Goal: Task Accomplishment & Management: Complete application form

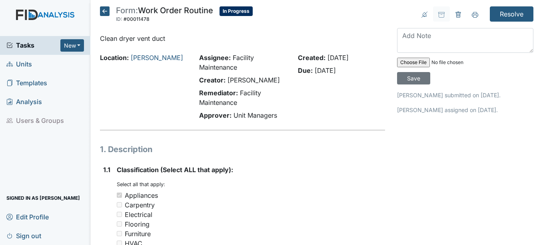
click at [105, 10] on icon at bounding box center [105, 11] width 10 height 10
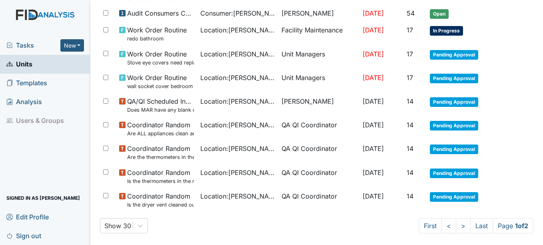
scroll to position [584, 0]
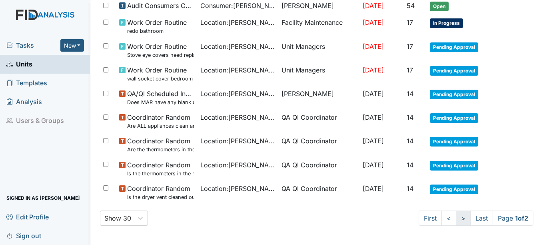
click at [456, 217] on link ">" at bounding box center [463, 217] width 15 height 15
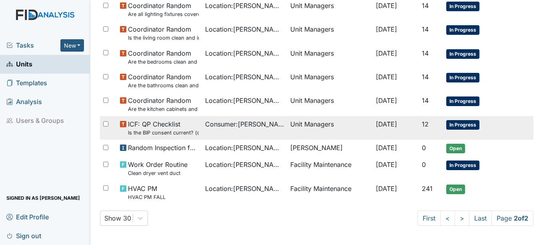
click at [464, 121] on span "In Progress" at bounding box center [462, 125] width 33 height 10
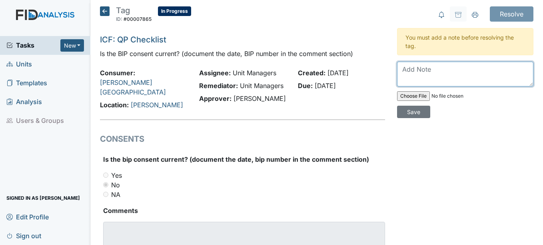
click at [418, 70] on textarea at bounding box center [465, 74] width 136 height 25
click at [493, 69] on textarea "Behavior consent current up loaded in Therap" at bounding box center [465, 74] width 136 height 25
click at [405, 79] on textarea "Behavior consent current uploaded in Therap" at bounding box center [465, 74] width 136 height 25
type textarea "Behavior consent current uploaded in Therap"
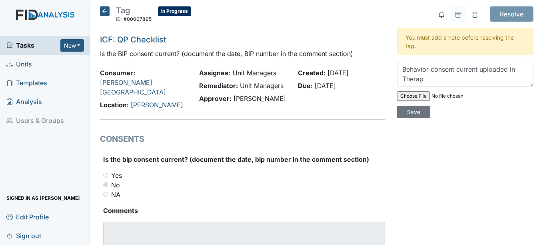
drag, startPoint x: 405, startPoint y: 79, endPoint x: 302, endPoint y: 133, distance: 115.8
click at [302, 133] on h1 "CONSENTS" at bounding box center [242, 139] width 285 height 12
click at [409, 111] on input "Save" at bounding box center [413, 111] width 33 height 12
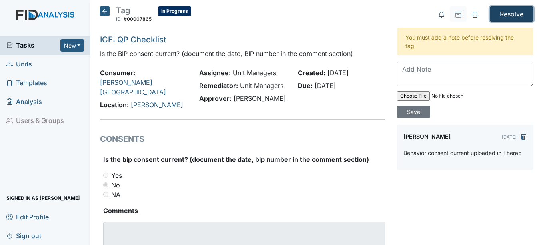
click at [505, 10] on input "Resolve" at bounding box center [512, 13] width 44 height 15
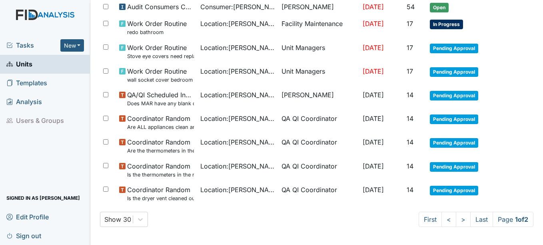
scroll to position [610, 0]
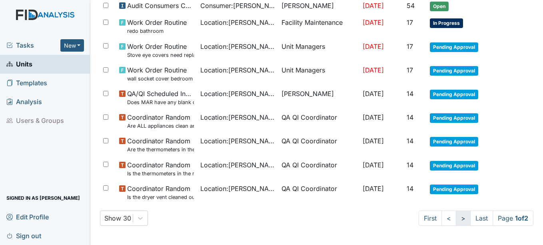
click at [456, 217] on link ">" at bounding box center [463, 217] width 15 height 15
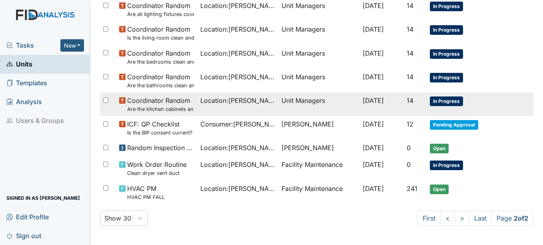
click at [448, 98] on span "In Progress" at bounding box center [446, 101] width 33 height 10
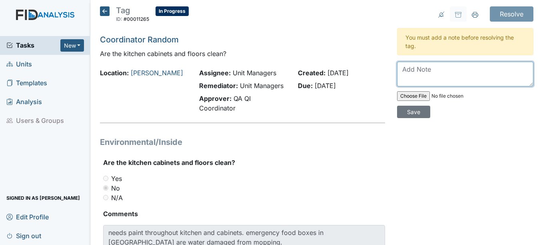
click at [404, 68] on textarea at bounding box center [465, 74] width 136 height 25
click at [408, 78] on textarea "emergency food boxes re boxed loacated on top shelf" at bounding box center [465, 74] width 136 height 25
click at [444, 78] on textarea "emergency food boxes re boxed located on top shelf" at bounding box center [465, 74] width 136 height 25
click at [400, 68] on textarea "emergency food boxes re boxed located on top shelf in pantry" at bounding box center [465, 74] width 136 height 25
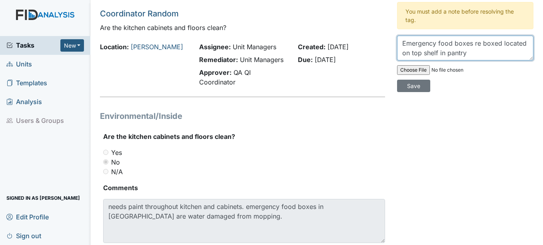
scroll to position [40, 0]
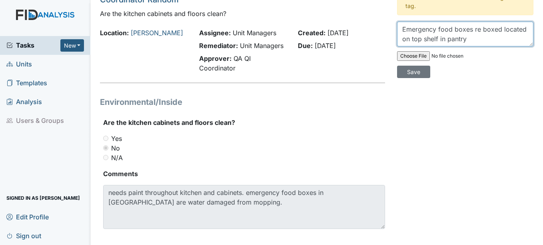
click at [463, 39] on textarea "Emergency food boxes re boxed located on top shelf in pantry" at bounding box center [465, 34] width 136 height 25
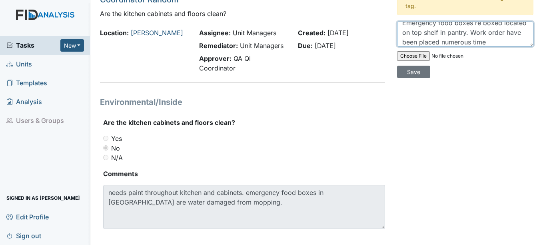
scroll to position [16, 0]
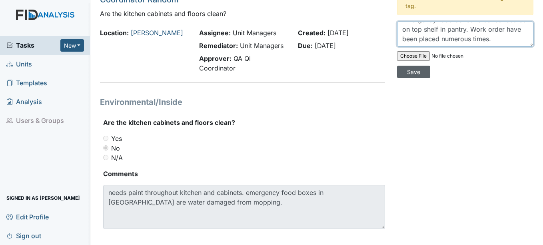
type textarea "Emergency food boxes re boxed located on top shelf in pantry. Work order have b…"
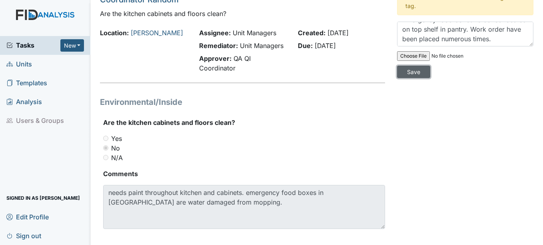
click at [414, 70] on input "Save" at bounding box center [413, 72] width 33 height 12
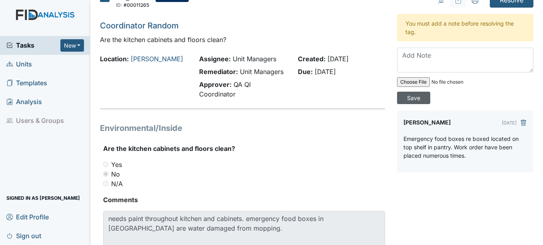
scroll to position [0, 0]
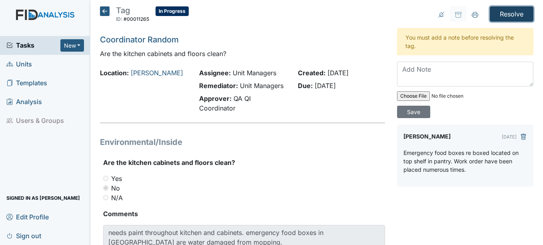
click at [515, 12] on input "Resolve" at bounding box center [512, 13] width 44 height 15
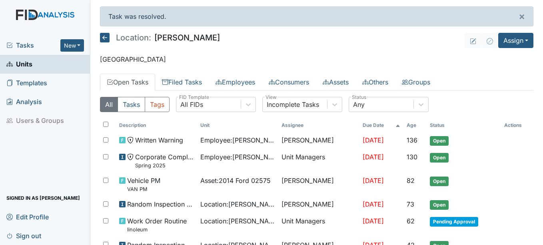
click at [28, 63] on span "Units" at bounding box center [19, 64] width 26 height 12
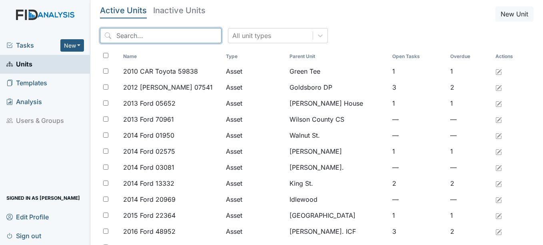
click at [150, 36] on input "search" at bounding box center [160, 35] width 121 height 15
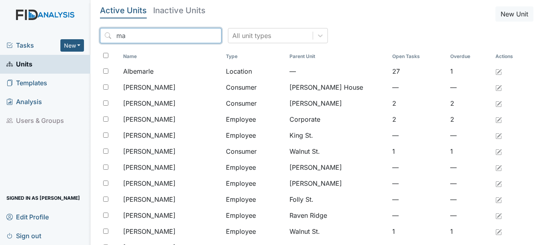
type input "m"
click at [150, 36] on input "Marf" at bounding box center [160, 35] width 121 height 15
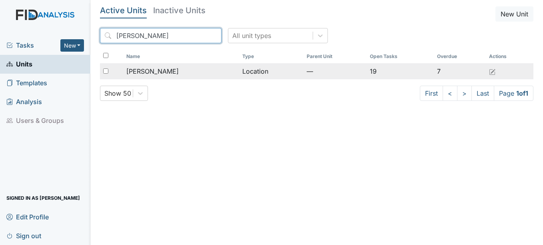
type input "[PERSON_NAME]"
drag, startPoint x: 156, startPoint y: 69, endPoint x: 159, endPoint y: 72, distance: 4.5
click at [156, 70] on span "[PERSON_NAME]" at bounding box center [152, 71] width 52 height 10
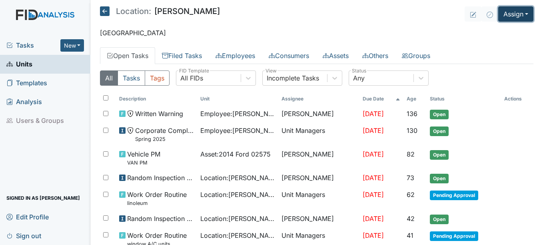
click at [520, 13] on button "Assign" at bounding box center [515, 13] width 35 height 15
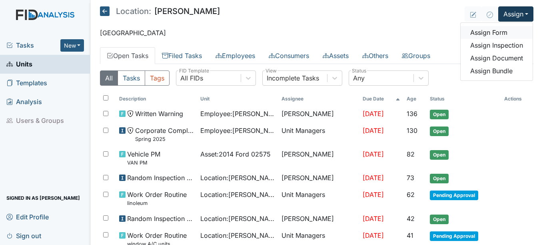
click at [497, 31] on link "Assign Form" at bounding box center [496, 32] width 72 height 13
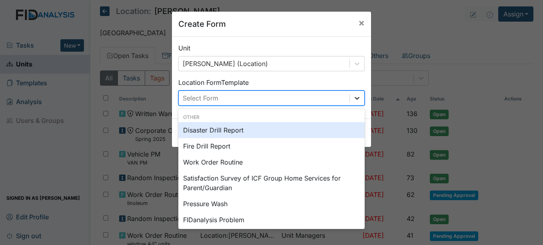
click at [354, 96] on icon at bounding box center [357, 98] width 8 height 8
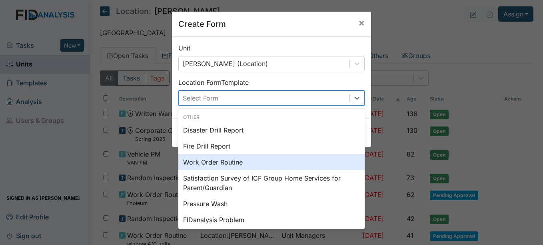
click at [231, 161] on div "Work Order Routine" at bounding box center [271, 162] width 186 height 16
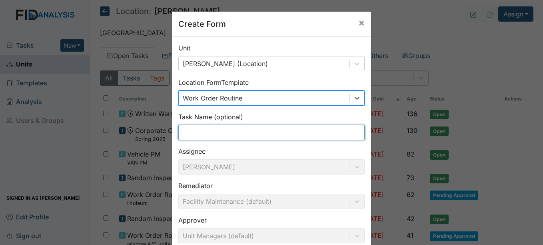
click at [196, 129] on input "text" at bounding box center [271, 132] width 186 height 15
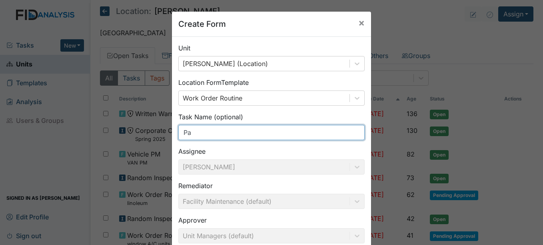
type input "P"
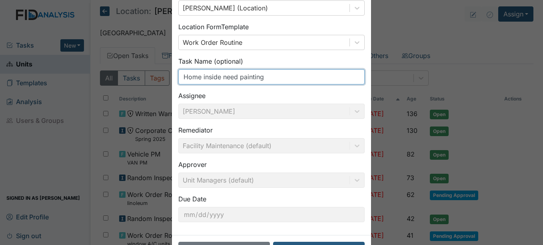
scroll to position [86, 0]
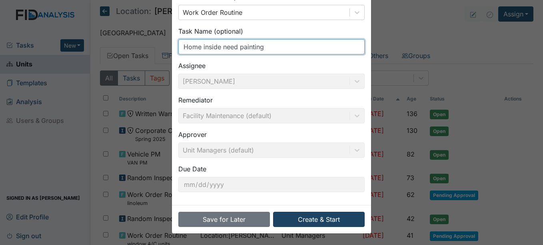
type input "Home inside need painting"
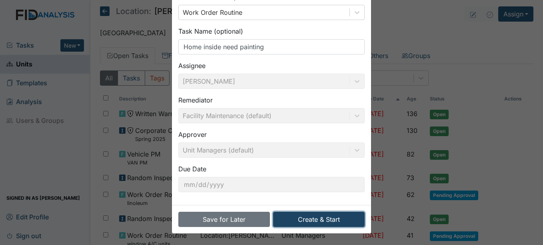
click at [320, 219] on button "Create & Start" at bounding box center [319, 218] width 92 height 15
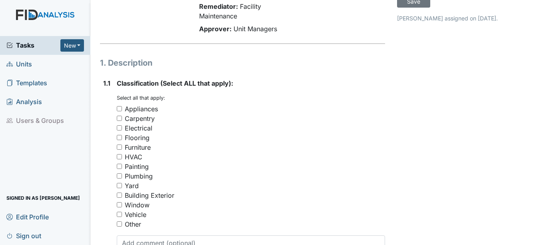
scroll to position [80, 0]
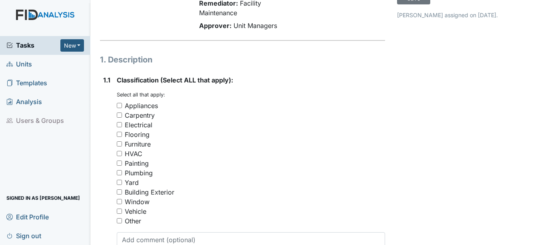
click at [119, 162] on input "Painting" at bounding box center [119, 162] width 5 height 5
checkbox input "true"
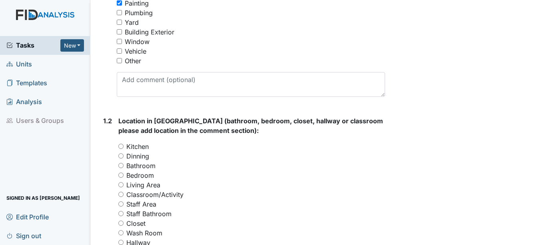
scroll to position [280, 0]
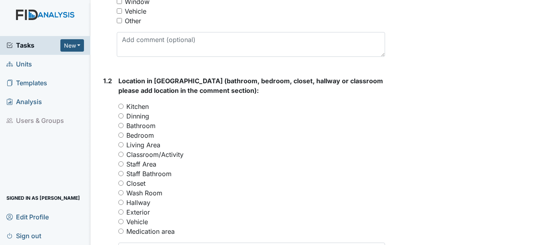
click at [122, 107] on input "Kitchen" at bounding box center [120, 105] width 5 height 5
radio input "true"
click at [123, 115] on input "Dinning" at bounding box center [120, 115] width 5 height 5
radio input "true"
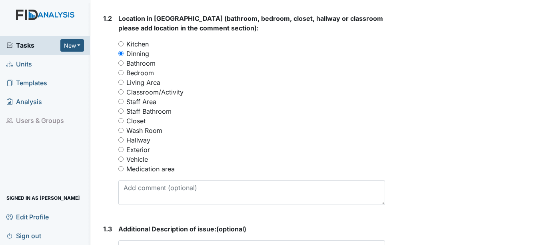
scroll to position [360, 0]
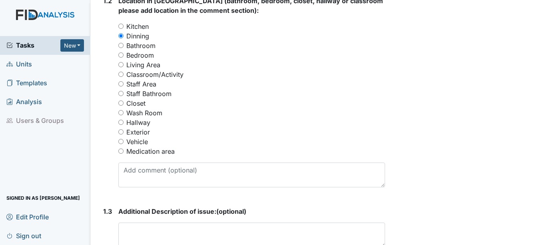
click at [122, 27] on input "Kitchen" at bounding box center [120, 26] width 5 height 5
radio input "true"
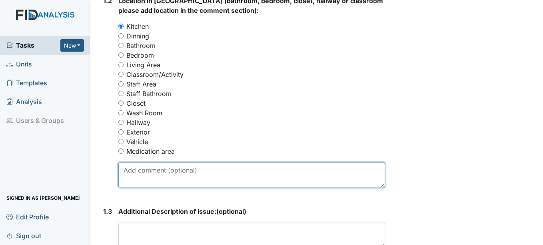
click at [141, 167] on textarea at bounding box center [251, 174] width 266 height 25
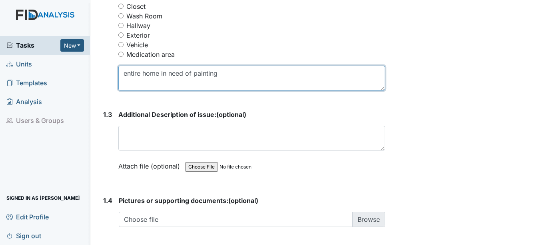
scroll to position [480, 0]
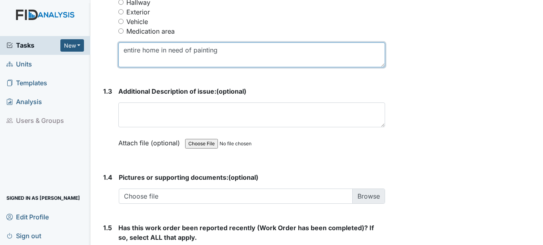
type textarea "entire home in need of painting"
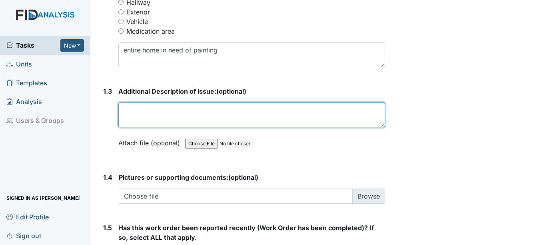
click at [147, 117] on textarea at bounding box center [251, 114] width 266 height 25
type textarea "n"
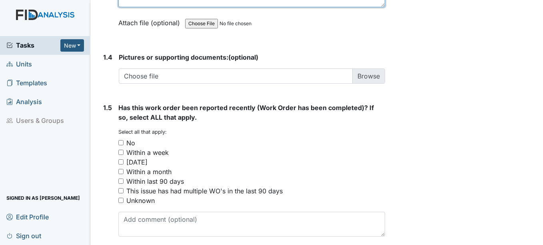
scroll to position [632, 0]
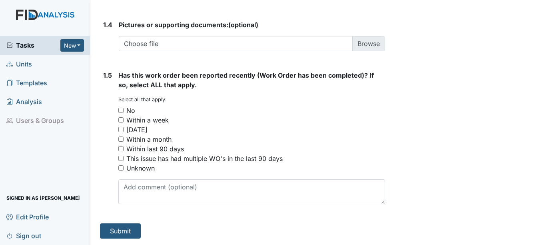
type textarea "entire home in need of painting in all areas of the home"
click at [121, 157] on input "This issue has had multiple WO's in the last 90 days" at bounding box center [120, 157] width 5 height 5
checkbox input "true"
click at [125, 231] on button "Submit" at bounding box center [120, 230] width 41 height 15
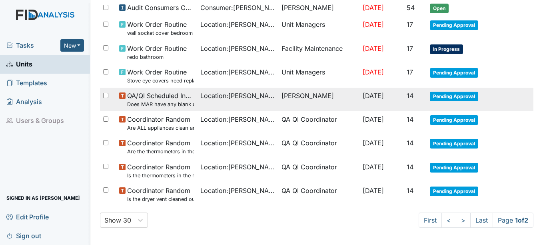
scroll to position [610, 0]
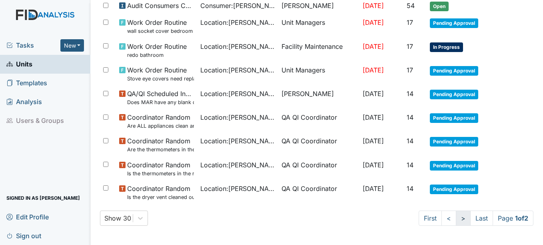
click at [456, 217] on link ">" at bounding box center [463, 217] width 15 height 15
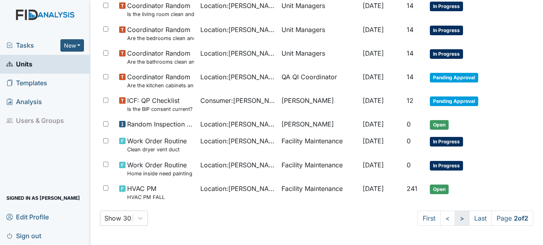
scroll to position [181, 0]
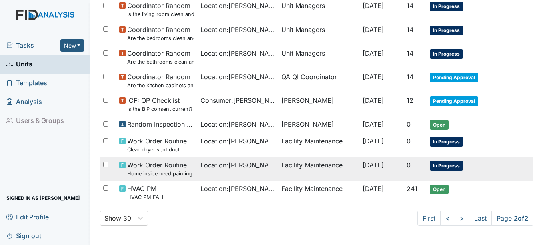
click at [445, 164] on span "In Progress" at bounding box center [446, 166] width 33 height 10
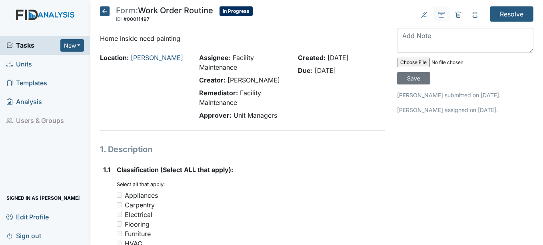
click at [105, 11] on icon at bounding box center [105, 11] width 10 height 10
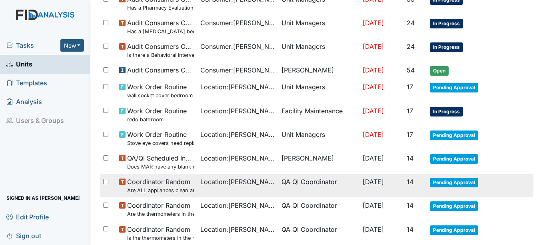
scroll to position [584, 0]
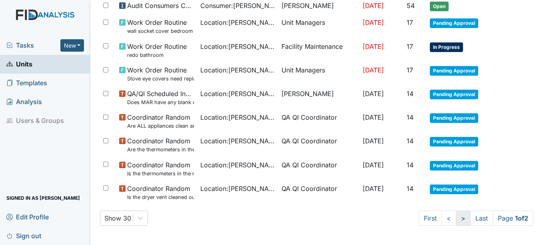
click at [456, 219] on link ">" at bounding box center [463, 217] width 15 height 15
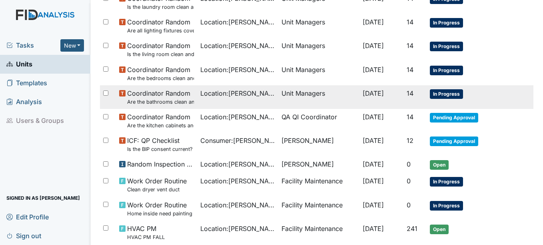
scroll to position [75, 0]
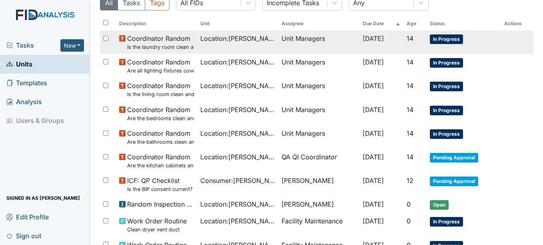
click at [446, 39] on span "In Progress" at bounding box center [446, 39] width 33 height 10
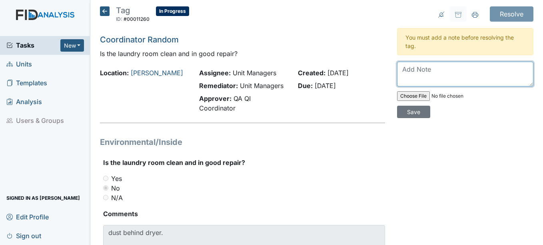
click at [414, 69] on textarea at bounding box center [465, 74] width 136 height 25
type textarea "Work order placed"
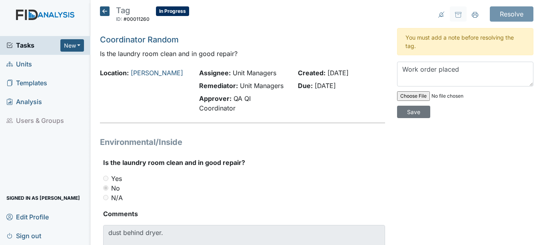
click at [28, 64] on span "Units" at bounding box center [19, 64] width 26 height 12
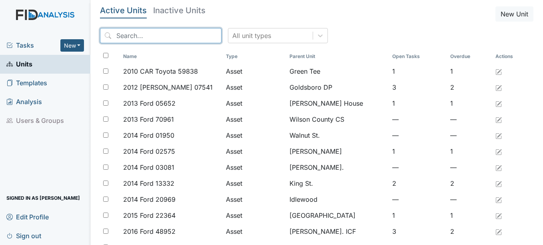
click at [147, 32] on input "search" at bounding box center [160, 35] width 121 height 15
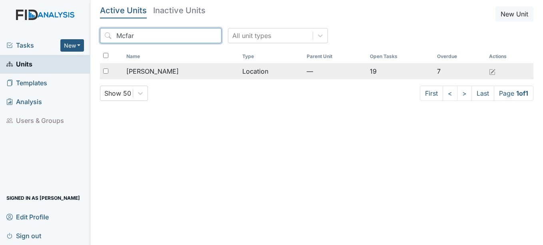
type input "Mcfar"
click at [149, 72] on span "[PERSON_NAME]" at bounding box center [152, 71] width 52 height 10
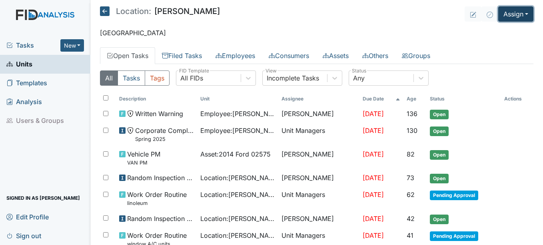
click at [522, 14] on button "Assign" at bounding box center [515, 13] width 35 height 15
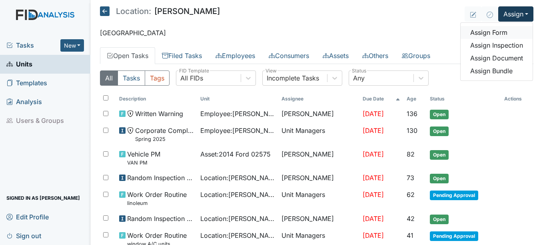
click at [489, 32] on link "Assign Form" at bounding box center [496, 32] width 72 height 13
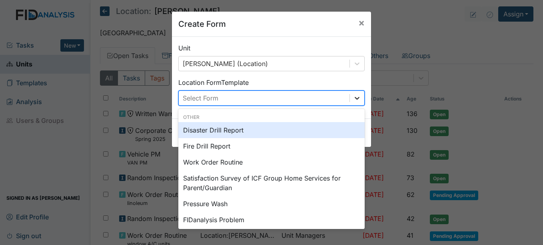
click at [354, 97] on icon at bounding box center [357, 98] width 8 height 8
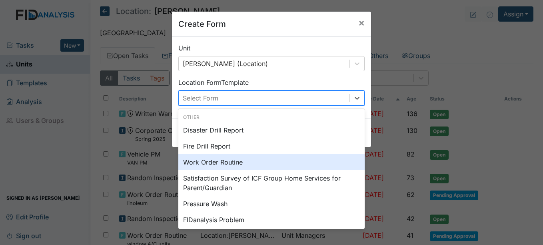
click at [236, 161] on div "Work Order Routine" at bounding box center [271, 162] width 186 height 16
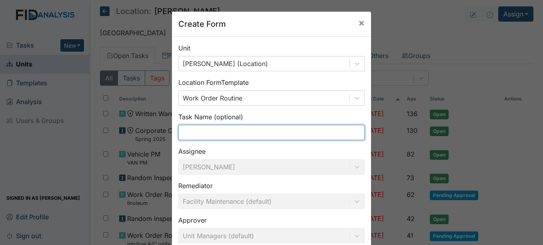
click at [191, 129] on input "text" at bounding box center [271, 132] width 186 height 15
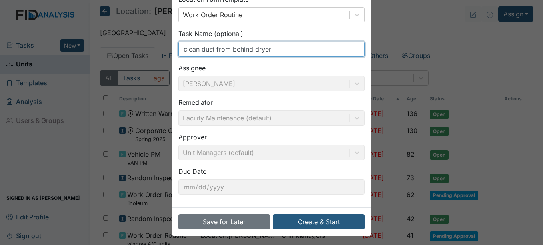
scroll to position [86, 0]
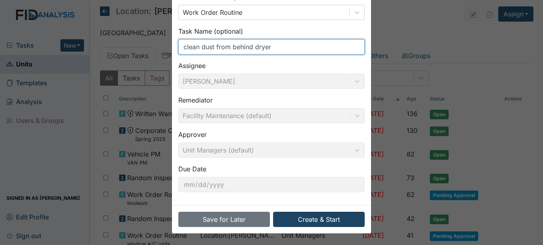
type input "clean dust from behind dryer"
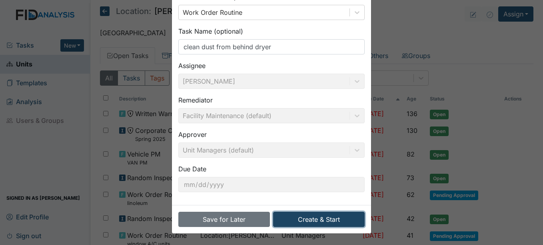
click at [318, 218] on button "Create & Start" at bounding box center [319, 218] width 92 height 15
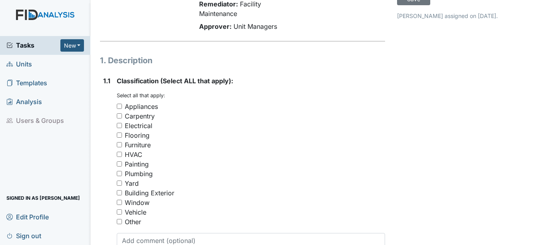
scroll to position [80, 0]
drag, startPoint x: 117, startPoint y: 105, endPoint x: 121, endPoint y: 106, distance: 4.0
click at [118, 105] on input "Appliances" at bounding box center [119, 105] width 5 height 5
checkbox input "true"
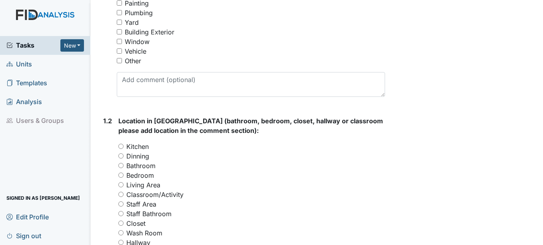
scroll to position [280, 0]
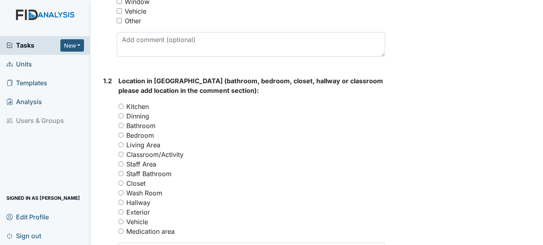
click at [123, 193] on input "Wash Room" at bounding box center [120, 192] width 5 height 5
radio input "true"
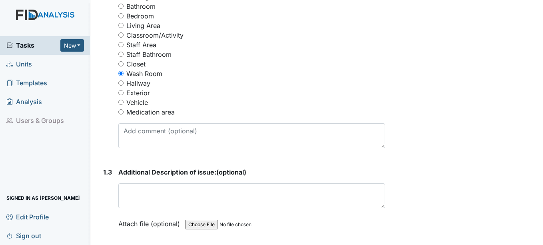
scroll to position [440, 0]
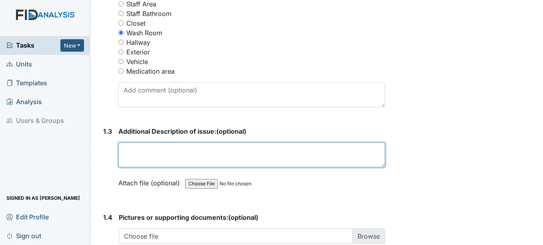
click at [160, 155] on textarea at bounding box center [251, 154] width 266 height 25
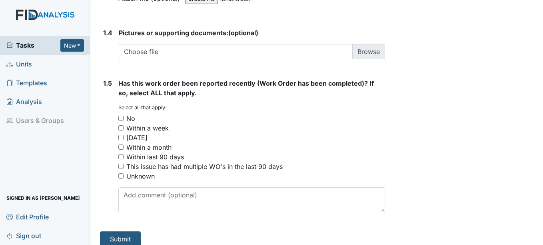
scroll to position [632, 0]
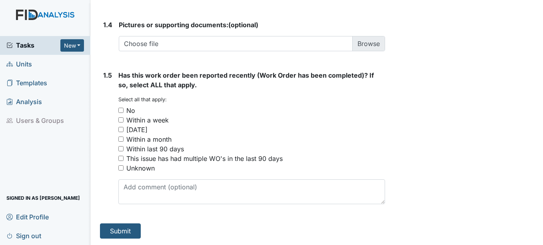
type textarea "dust buildup behind the dryer needs cleaning"
click at [120, 168] on input "Unknown" at bounding box center [120, 167] width 5 height 5
checkbox input "true"
click at [130, 232] on button "Submit" at bounding box center [120, 230] width 41 height 15
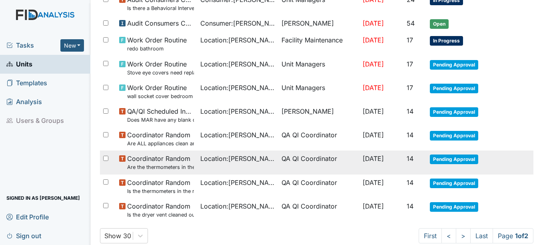
scroll to position [610, 0]
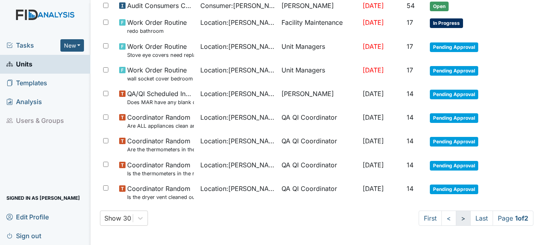
click at [456, 217] on link ">" at bounding box center [463, 217] width 15 height 15
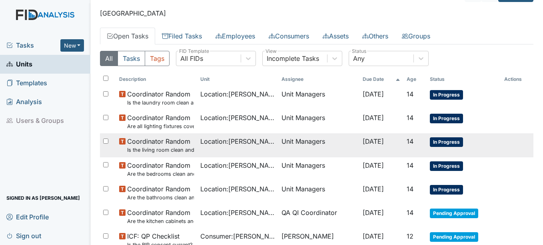
scroll to position [45, 0]
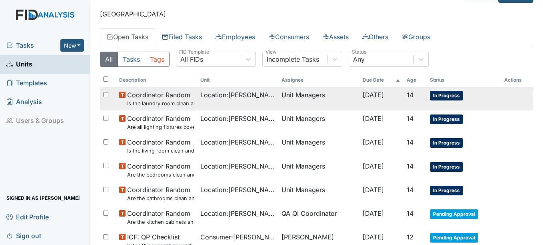
click at [450, 92] on span "In Progress" at bounding box center [446, 96] width 33 height 10
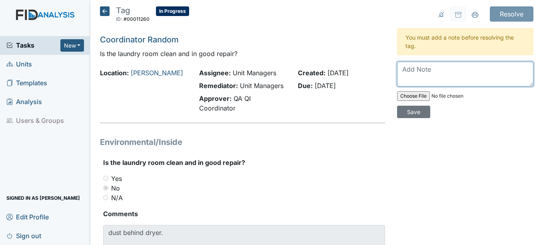
click at [406, 64] on textarea at bounding box center [465, 74] width 136 height 25
type textarea "Work order placed #11498"
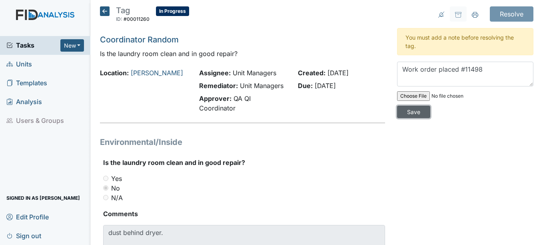
click at [412, 113] on input "Save" at bounding box center [413, 111] width 33 height 12
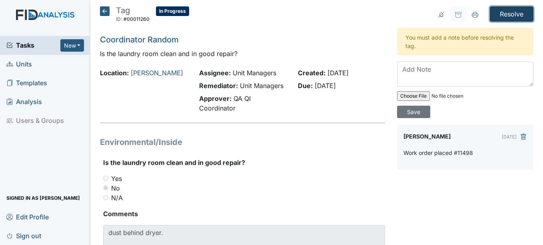
click at [509, 14] on input "Resolve" at bounding box center [512, 13] width 44 height 15
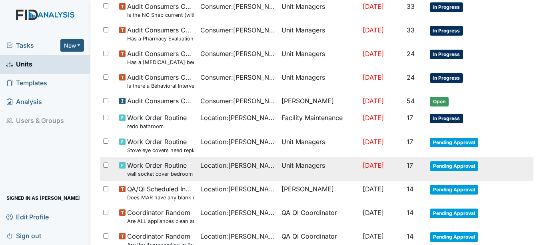
scroll to position [610, 0]
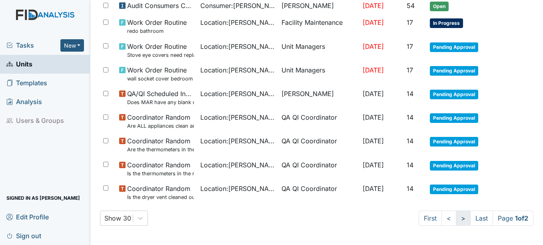
click at [456, 218] on link ">" at bounding box center [463, 217] width 15 height 15
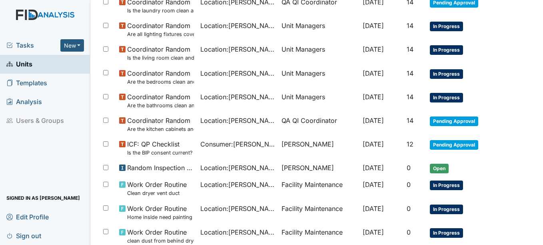
scroll to position [5, 0]
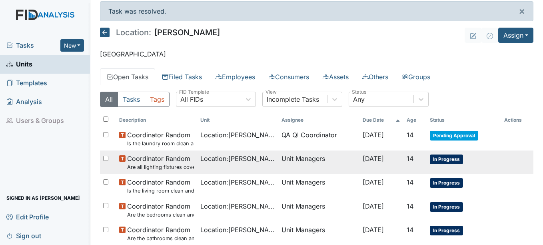
click at [447, 158] on span "In Progress" at bounding box center [446, 159] width 33 height 10
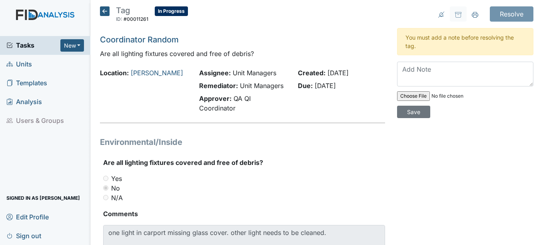
click at [27, 61] on span "Units" at bounding box center [19, 64] width 26 height 12
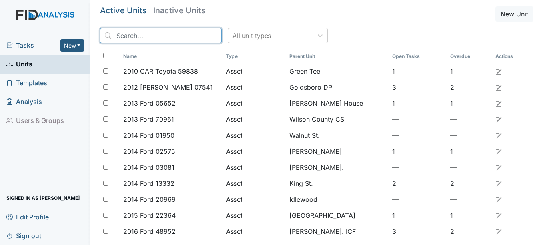
click at [155, 35] on input "search" at bounding box center [160, 35] width 121 height 15
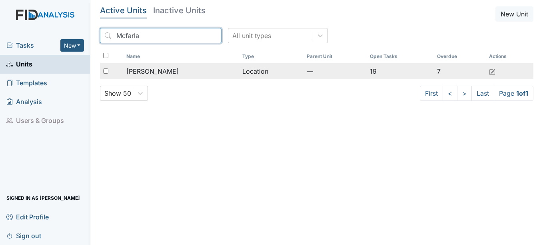
type input "Mcfarla"
click at [163, 69] on div "[PERSON_NAME]" at bounding box center [181, 71] width 110 height 10
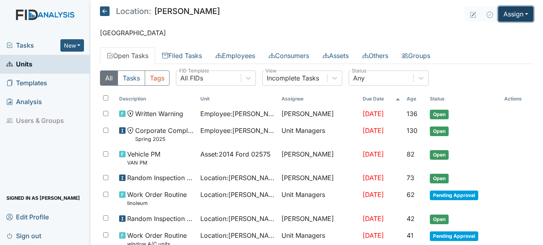
click at [521, 12] on button "Assign" at bounding box center [515, 13] width 35 height 15
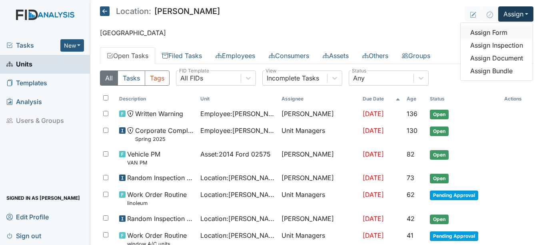
click at [495, 30] on link "Assign Form" at bounding box center [496, 32] width 72 height 13
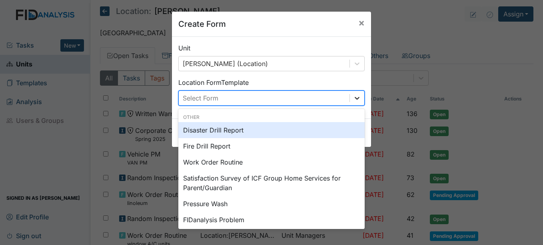
click at [354, 97] on icon at bounding box center [357, 98] width 8 height 8
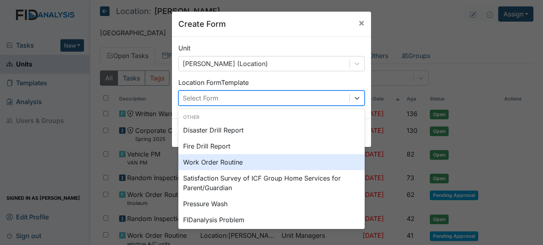
click at [223, 163] on div "Work Order Routine" at bounding box center [271, 162] width 186 height 16
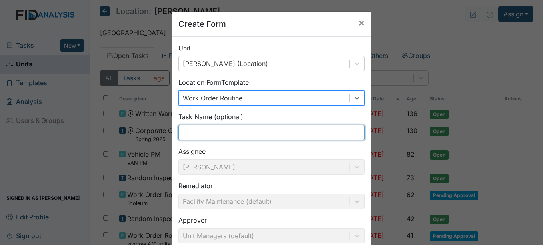
click at [191, 131] on input "text" at bounding box center [271, 132] width 186 height 15
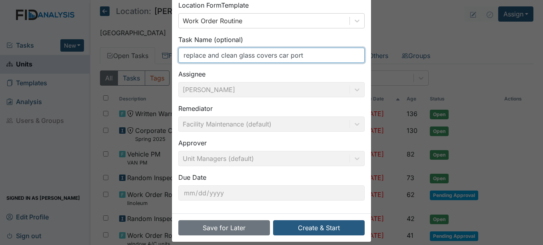
scroll to position [86, 0]
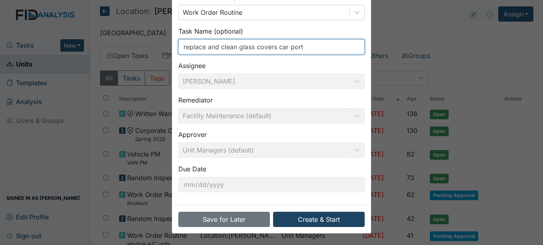
type input "replace and clean glass covers car port"
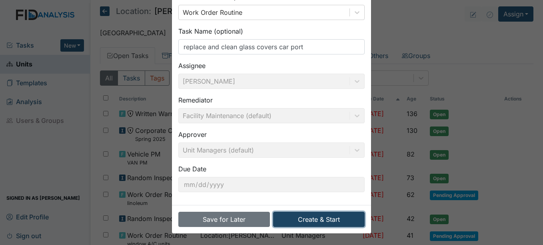
click at [316, 218] on button "Create & Start" at bounding box center [319, 218] width 92 height 15
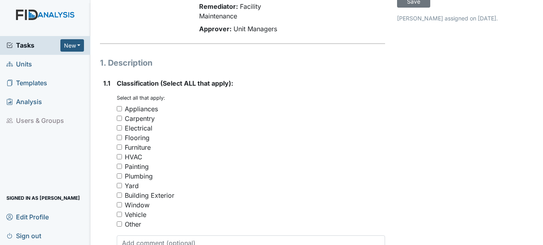
scroll to position [80, 0]
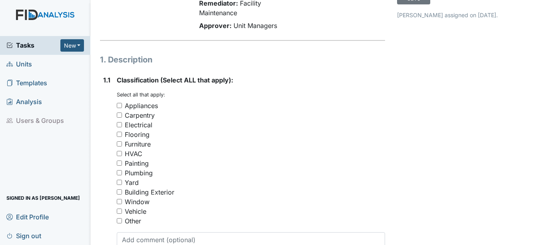
drag, startPoint x: 119, startPoint y: 219, endPoint x: 168, endPoint y: 201, distance: 52.7
click at [120, 219] on input "Other" at bounding box center [119, 220] width 5 height 5
checkbox input "true"
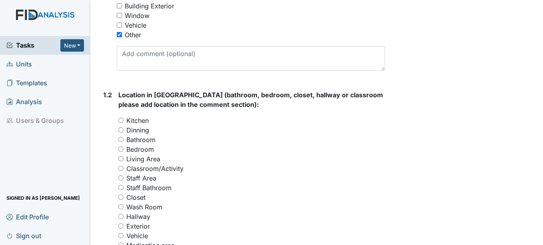
scroll to position [280, 0]
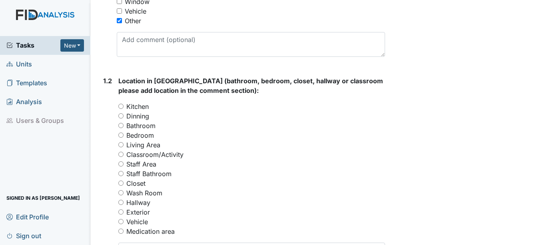
drag, startPoint x: 120, startPoint y: 211, endPoint x: 161, endPoint y: 203, distance: 41.6
click at [120, 210] on input "Exterior" at bounding box center [120, 211] width 5 height 5
radio input "true"
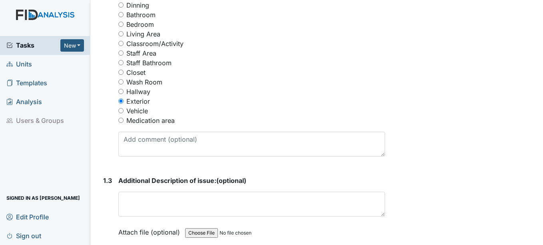
scroll to position [400, 0]
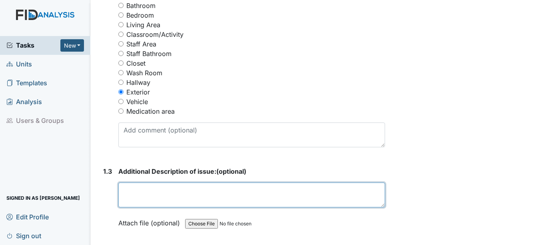
click at [139, 189] on textarea at bounding box center [251, 194] width 266 height 25
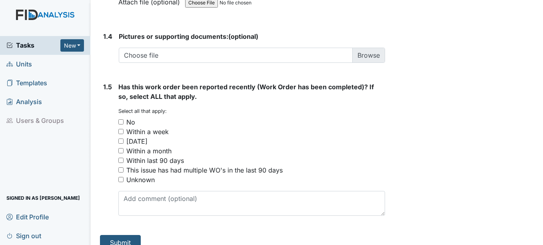
scroll to position [632, 0]
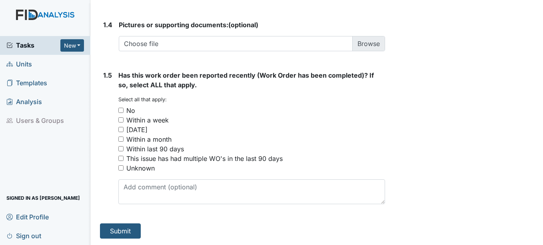
type textarea "light cover glass broken need replacing and cleaning"
drag, startPoint x: 119, startPoint y: 167, endPoint x: 123, endPoint y: 169, distance: 4.6
click at [119, 167] on input "Unknown" at bounding box center [120, 167] width 5 height 5
checkbox input "true"
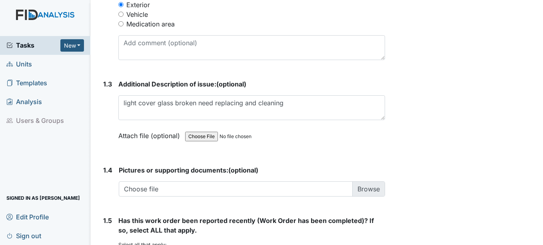
scroll to position [472, 0]
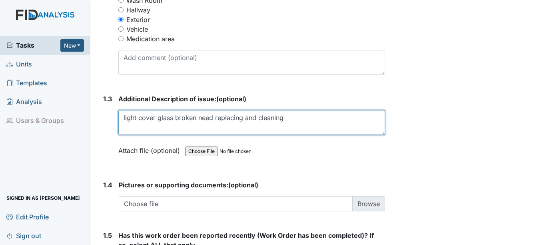
click at [291, 117] on textarea "light cover glass broken need replacing and cleaning" at bounding box center [251, 122] width 266 height 25
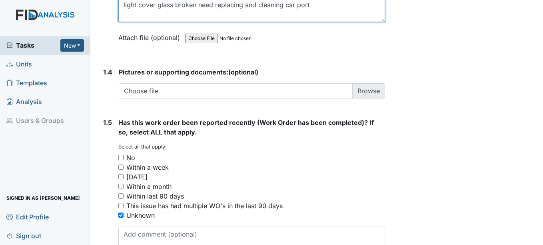
scroll to position [632, 0]
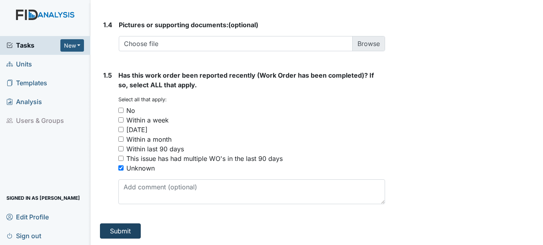
type textarea "light cover glass broken need replacing and cleaning car port"
click at [129, 227] on button "Submit" at bounding box center [120, 230] width 41 height 15
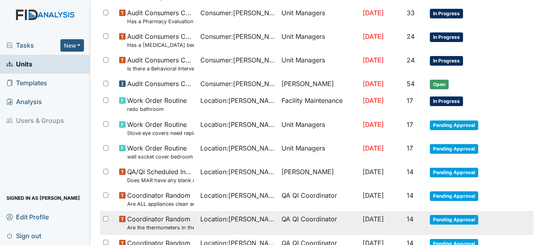
scroll to position [610, 0]
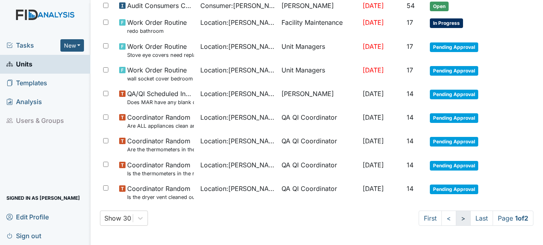
click at [456, 217] on link ">" at bounding box center [463, 217] width 15 height 15
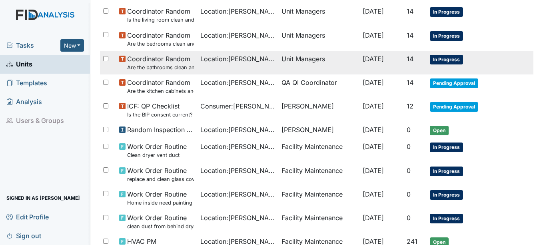
scroll to position [69, 0]
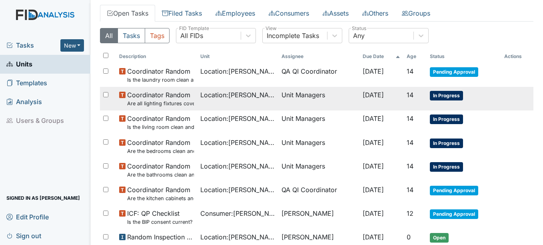
click at [448, 94] on span "In Progress" at bounding box center [446, 96] width 33 height 10
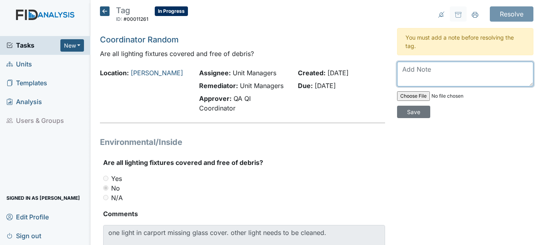
click at [410, 70] on textarea at bounding box center [465, 74] width 136 height 25
type textarea "work order placed #11500"
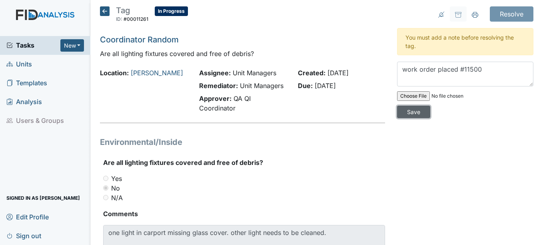
click at [410, 110] on input "Save" at bounding box center [413, 111] width 33 height 12
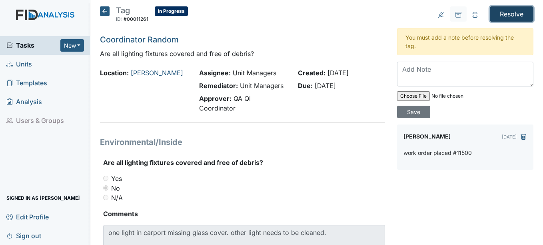
click at [508, 12] on input "Resolve" at bounding box center [512, 13] width 44 height 15
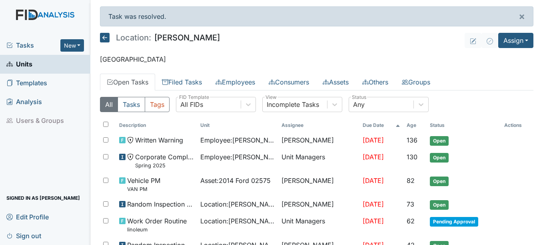
click at [23, 64] on span "Units" at bounding box center [19, 64] width 26 height 12
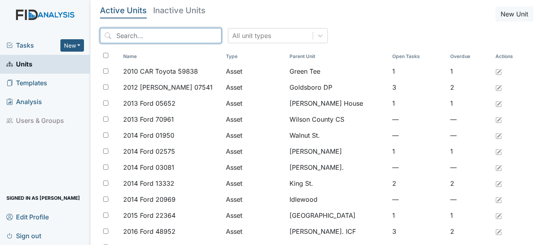
click at [167, 33] on input "search" at bounding box center [160, 35] width 121 height 15
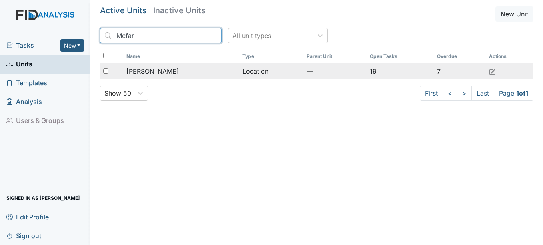
type input "Mcfar"
click at [149, 71] on span "[PERSON_NAME]" at bounding box center [152, 71] width 52 height 10
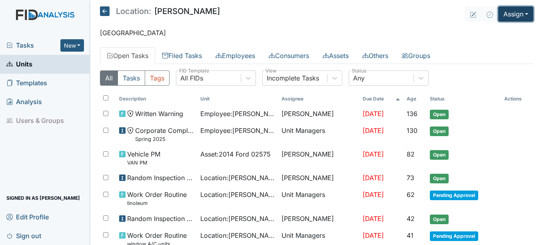
click at [521, 13] on button "Assign" at bounding box center [515, 13] width 35 height 15
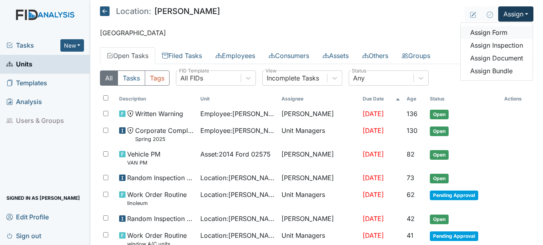
click at [489, 30] on link "Assign Form" at bounding box center [496, 32] width 72 height 13
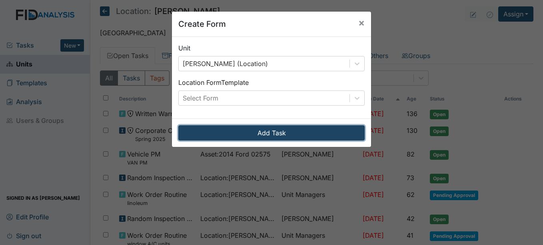
click at [278, 131] on button "Add Task" at bounding box center [271, 132] width 186 height 15
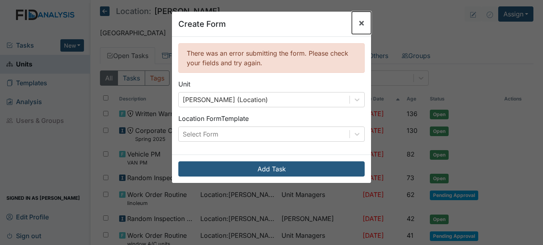
click at [360, 23] on span "×" at bounding box center [361, 23] width 6 height 12
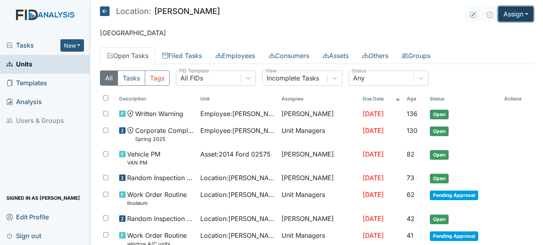
click at [520, 13] on button "Assign" at bounding box center [515, 13] width 35 height 15
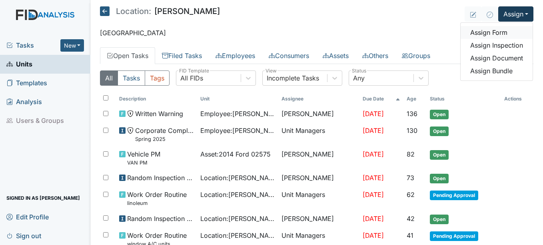
click at [490, 31] on link "Assign Form" at bounding box center [496, 32] width 72 height 13
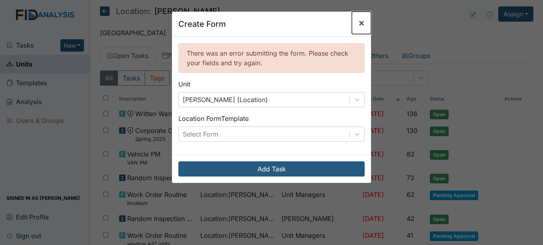
click at [358, 21] on span "×" at bounding box center [361, 23] width 6 height 12
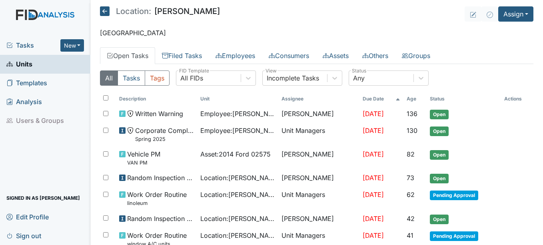
click at [25, 62] on span "Units" at bounding box center [19, 64] width 26 height 12
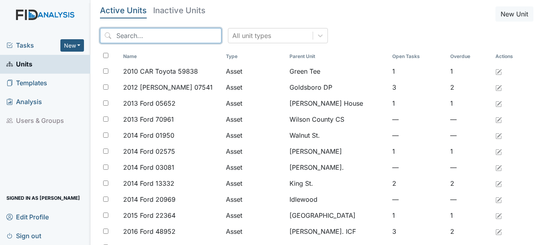
click at [161, 33] on input "search" at bounding box center [160, 35] width 121 height 15
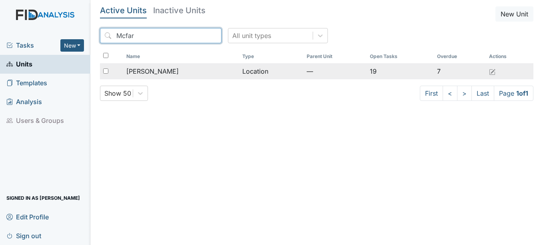
type input "Mcfar"
click at [154, 70] on span "[PERSON_NAME]" at bounding box center [152, 71] width 52 height 10
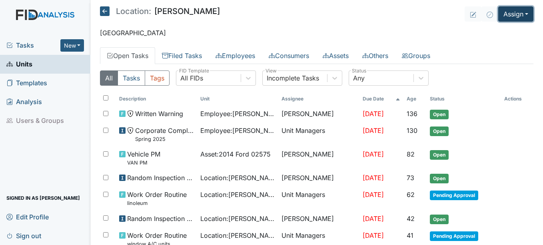
click at [523, 12] on button "Assign" at bounding box center [515, 13] width 35 height 15
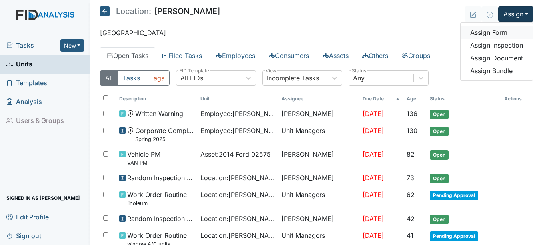
click at [493, 31] on link "Assign Form" at bounding box center [496, 32] width 72 height 13
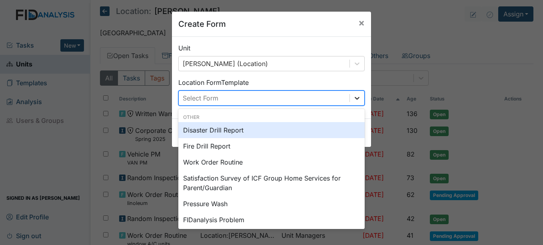
click at [356, 97] on icon at bounding box center [356, 98] width 5 height 3
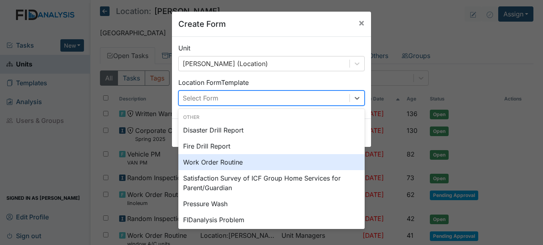
click at [227, 161] on div "Work Order Routine" at bounding box center [271, 162] width 186 height 16
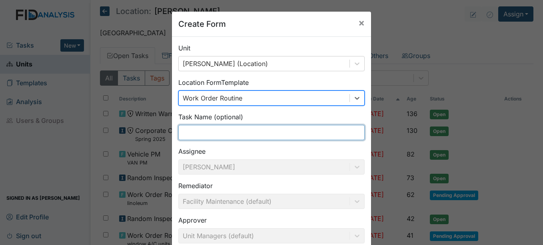
click at [187, 130] on input "text" at bounding box center [271, 132] width 186 height 15
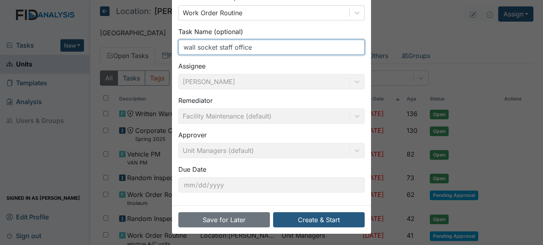
scroll to position [86, 0]
type input "wall socket staff office"
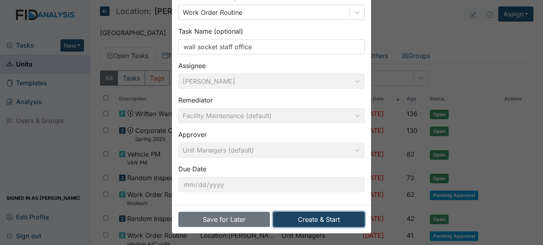
click at [327, 217] on button "Create & Start" at bounding box center [319, 218] width 92 height 15
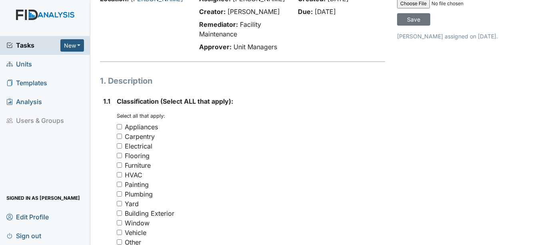
scroll to position [80, 0]
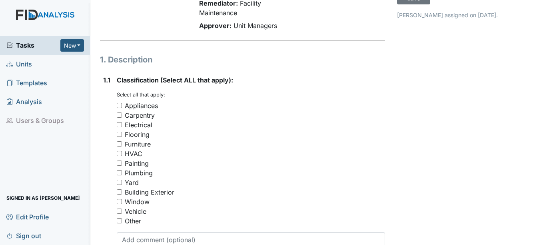
click at [119, 219] on input "Other" at bounding box center [119, 220] width 5 height 5
checkbox input "true"
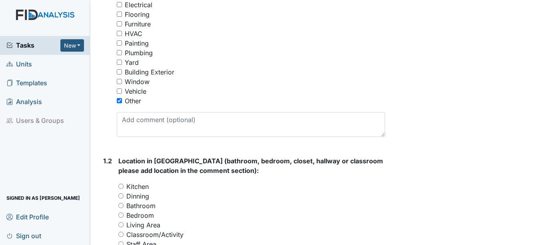
scroll to position [240, 0]
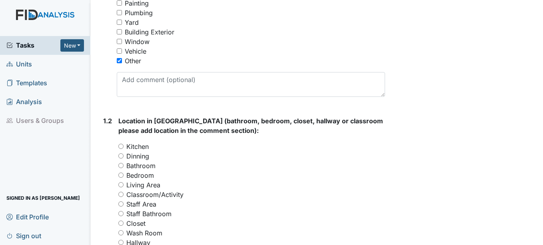
click at [121, 203] on input "Staff Area" at bounding box center [120, 203] width 5 height 5
radio input "true"
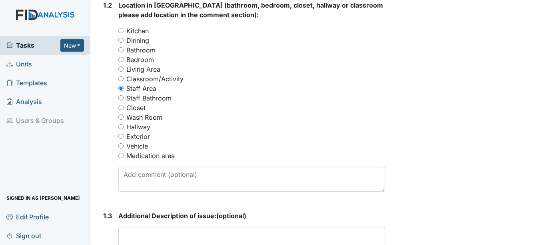
scroll to position [360, 0]
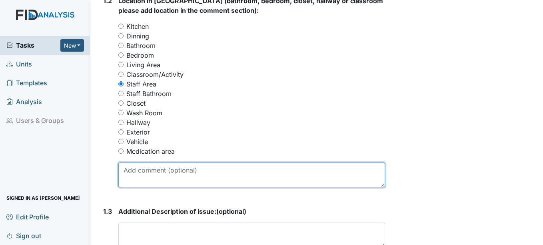
click at [126, 173] on textarea at bounding box center [251, 174] width 266 height 25
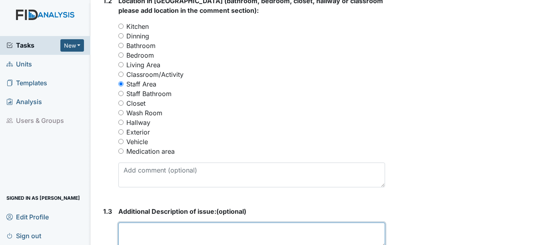
click at [129, 225] on textarea at bounding box center [251, 234] width 266 height 25
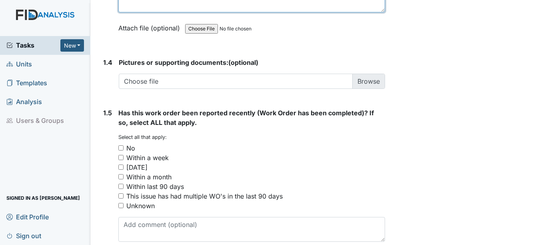
scroll to position [599, 0]
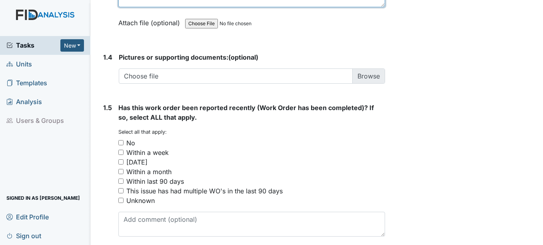
type textarea "wall socket has a cover but it's not secure to the wall very loose"
drag, startPoint x: 121, startPoint y: 199, endPoint x: 152, endPoint y: 190, distance: 31.6
click at [122, 200] on input "Unknown" at bounding box center [120, 199] width 5 height 5
checkbox input "true"
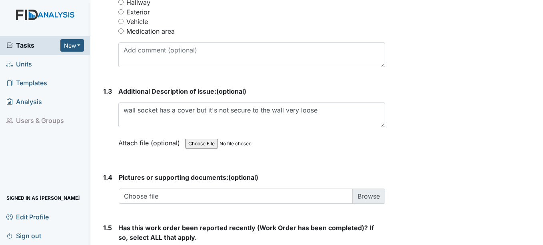
scroll to position [632, 0]
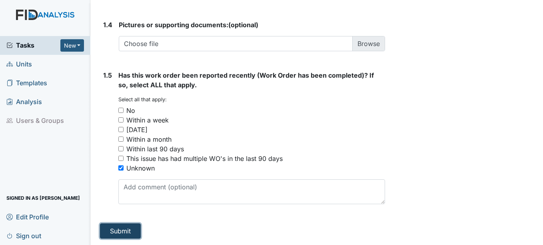
click at [121, 229] on button "Submit" at bounding box center [120, 230] width 41 height 15
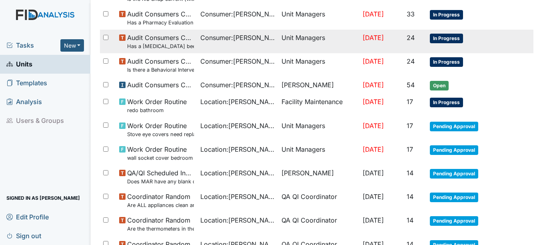
scroll to position [610, 0]
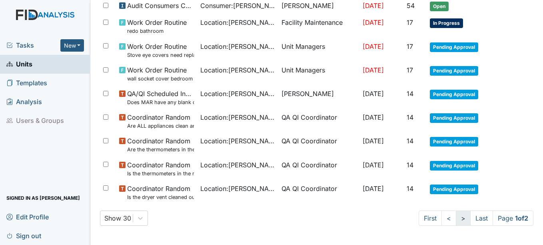
click at [456, 216] on link ">" at bounding box center [463, 217] width 15 height 15
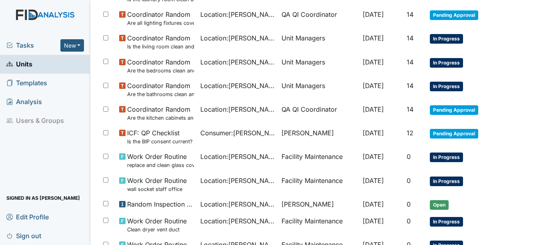
scroll to position [0, 0]
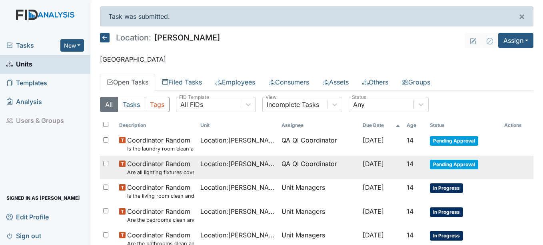
click at [454, 163] on span "Pending Approval" at bounding box center [454, 164] width 48 height 10
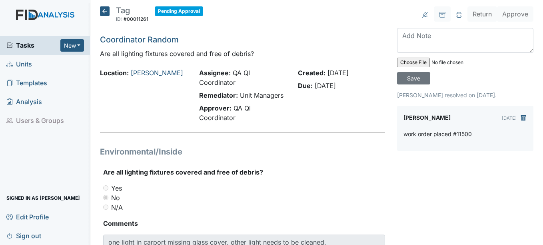
click at [105, 12] on icon at bounding box center [105, 11] width 10 height 10
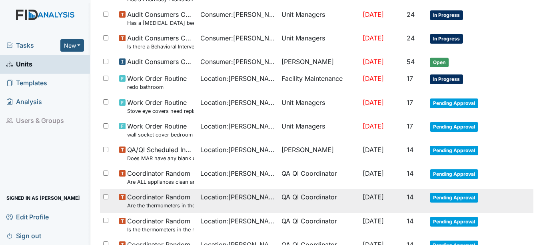
scroll to position [584, 0]
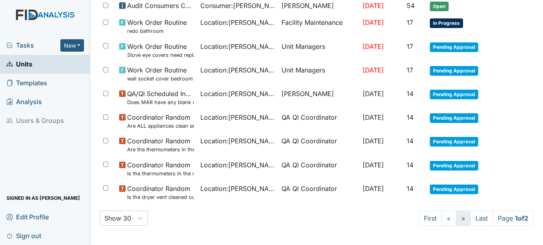
click at [456, 217] on link ">" at bounding box center [463, 217] width 15 height 15
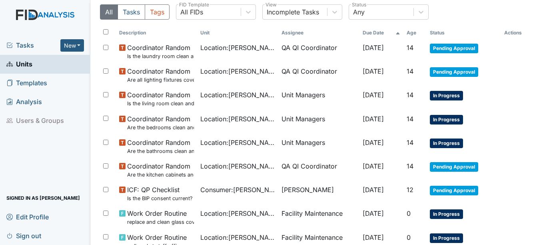
scroll to position [106, 0]
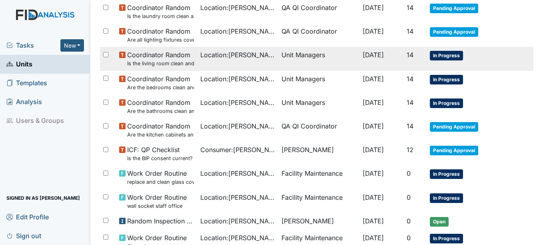
click at [447, 53] on span "In Progress" at bounding box center [446, 56] width 33 height 10
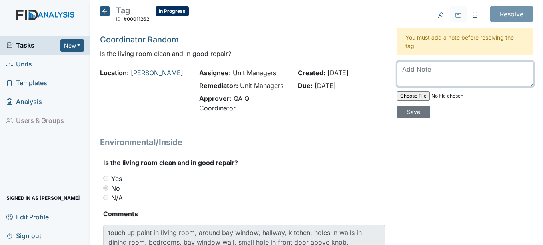
click at [424, 72] on textarea at bounding box center [465, 74] width 136 height 25
type textarea "w"
click at [441, 70] on textarea "Work order have been placed" at bounding box center [465, 74] width 136 height 25
type textarea "Work order has been placed"
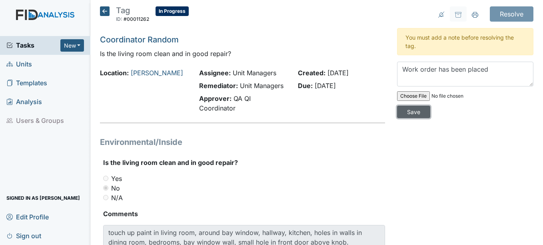
click at [414, 109] on input "Save" at bounding box center [413, 111] width 33 height 12
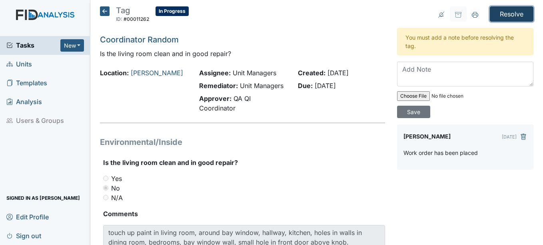
click at [504, 11] on input "Resolve" at bounding box center [512, 13] width 44 height 15
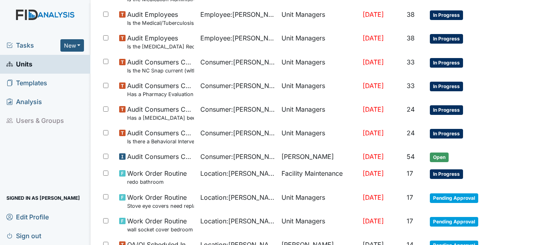
scroll to position [610, 0]
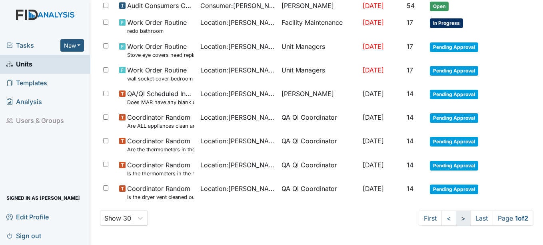
click at [456, 216] on link ">" at bounding box center [463, 217] width 15 height 15
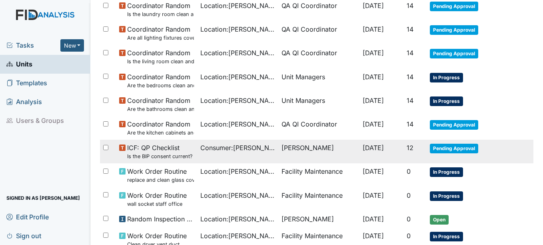
scroll to position [132, 0]
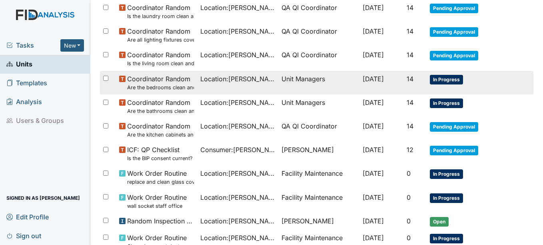
click at [452, 76] on span "In Progress" at bounding box center [446, 80] width 33 height 10
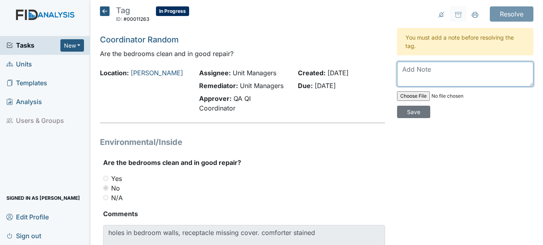
click at [406, 72] on textarea at bounding box center [465, 74] width 136 height 25
type textarea "p"
click at [452, 70] on textarea "work order for paonting needs hav" at bounding box center [465, 74] width 136 height 25
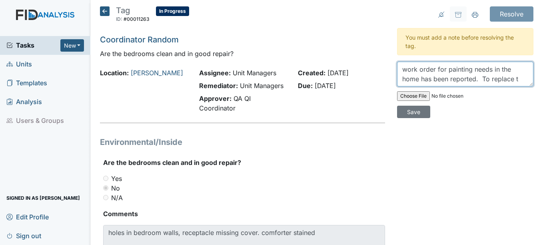
click at [513, 77] on textarea "work order for painting needs in the home has been reported. To replace t" at bounding box center [465, 74] width 136 height 25
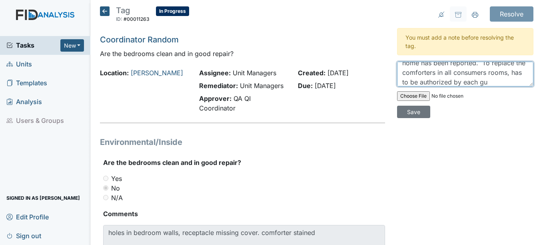
scroll to position [26, 0]
click at [414, 81] on textarea "work order for painting needs in the home has been reported. To replace the com…" at bounding box center [465, 74] width 136 height 25
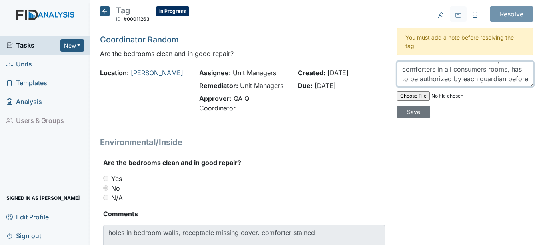
click at [454, 80] on textarea "work order for painting needs in the home has been reported. To replace the com…" at bounding box center [465, 74] width 136 height 25
click at [495, 79] on textarea "work order for painting needs in the home has been reported. To replace the com…" at bounding box center [465, 74] width 136 height 25
click at [517, 79] on textarea "work order for painting needs in the home has been reported. To replace the com…" at bounding box center [465, 74] width 136 height 25
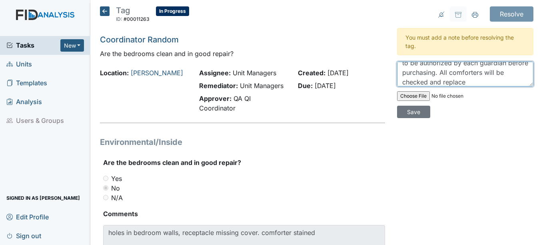
scroll to position [45, 0]
click at [456, 83] on textarea "work order for painting needs in the home has been reported. To replace the com…" at bounding box center [465, 74] width 136 height 25
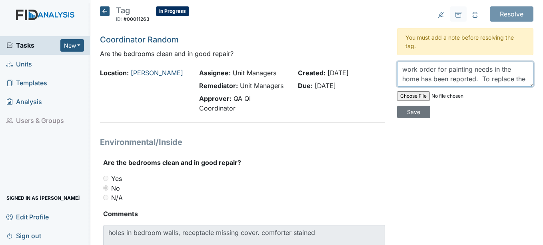
scroll to position [40, 0]
click at [485, 70] on textarea "work order for painting needs in the home has been reported. To replace the com…" at bounding box center [465, 74] width 136 height 25
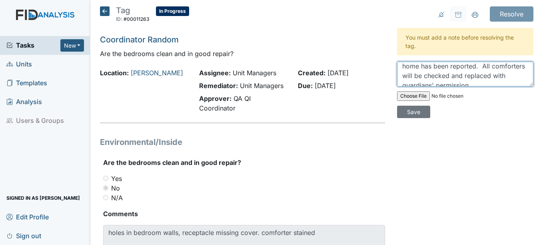
scroll to position [19, 0]
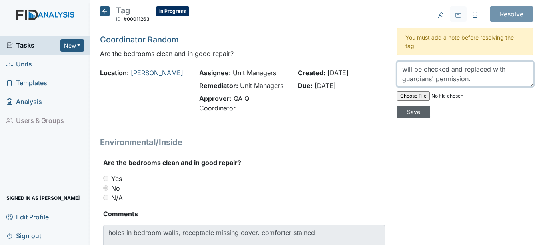
type textarea "work order for painting needs in the home has been reported. All comforters wil…"
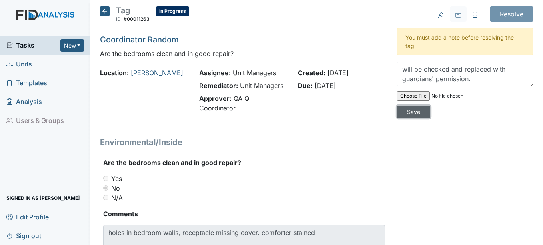
click at [414, 110] on input "Save" at bounding box center [413, 111] width 33 height 12
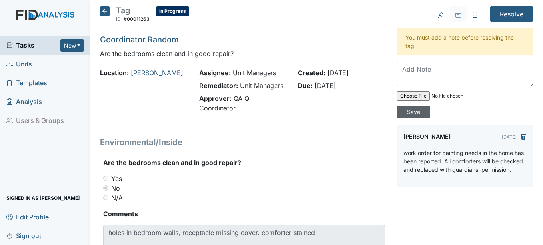
scroll to position [0, 0]
click at [472, 14] on icon at bounding box center [475, 14] width 6 height 4
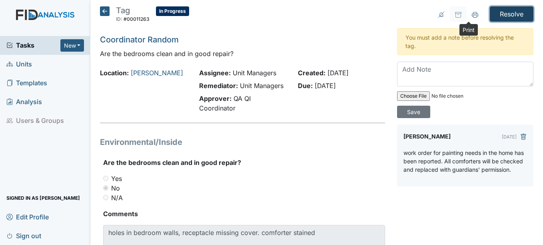
click at [506, 13] on input "Resolve" at bounding box center [512, 13] width 44 height 15
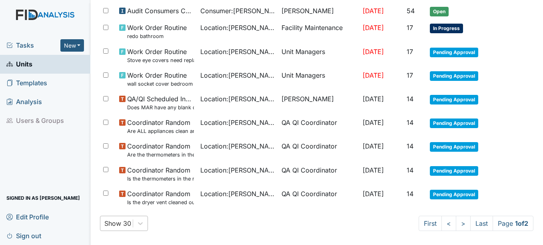
scroll to position [610, 0]
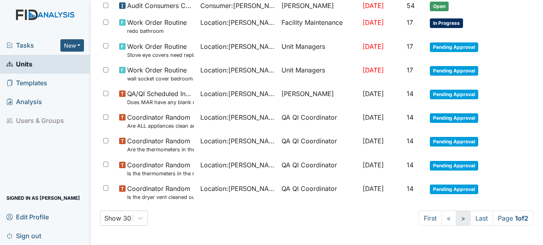
click at [456, 217] on link ">" at bounding box center [463, 217] width 15 height 15
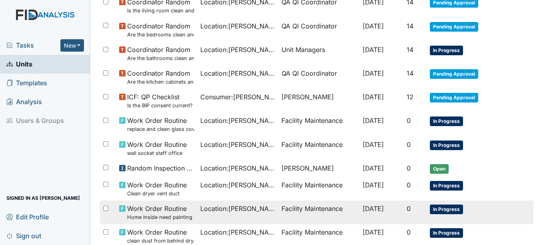
scroll to position [172, 0]
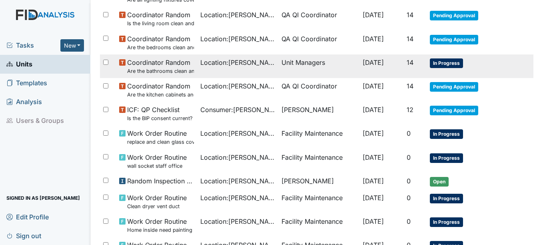
click at [454, 62] on span "In Progress" at bounding box center [446, 63] width 33 height 10
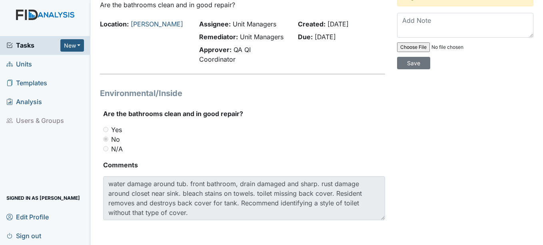
scroll to position [50, 0]
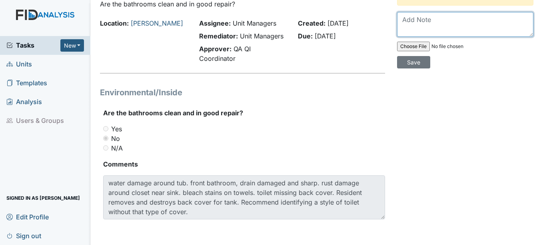
click at [407, 22] on textarea at bounding box center [465, 24] width 136 height 25
click at [25, 63] on span "Units" at bounding box center [19, 64] width 26 height 12
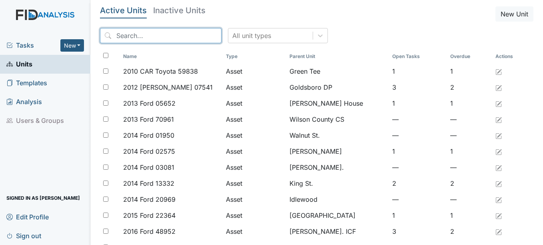
click at [157, 34] on input "search" at bounding box center [160, 35] width 121 height 15
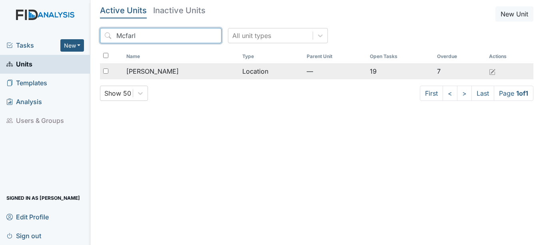
type input "Mcfarl"
click at [151, 70] on span "[PERSON_NAME]" at bounding box center [152, 71] width 52 height 10
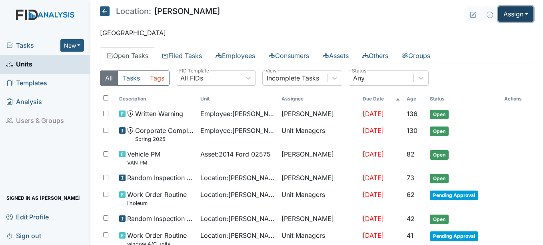
click at [521, 14] on button "Assign" at bounding box center [515, 13] width 35 height 15
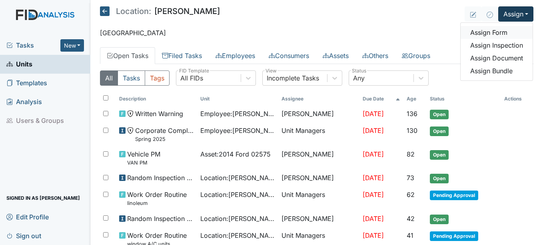
click at [490, 30] on link "Assign Form" at bounding box center [496, 32] width 72 height 13
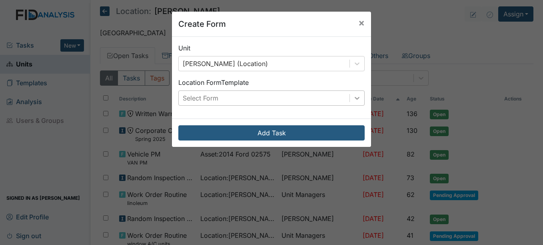
click at [355, 99] on icon at bounding box center [357, 98] width 8 height 8
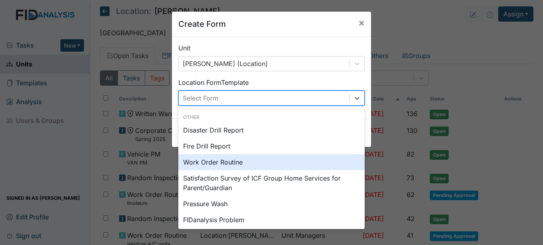
click at [228, 163] on div "Work Order Routine" at bounding box center [271, 162] width 186 height 16
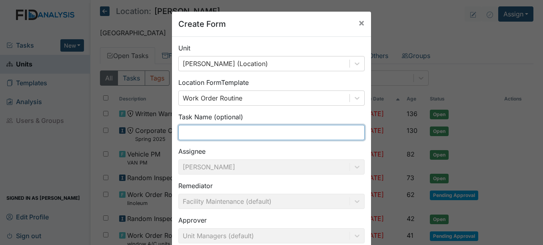
click at [186, 131] on input "text" at bounding box center [271, 132] width 186 height 15
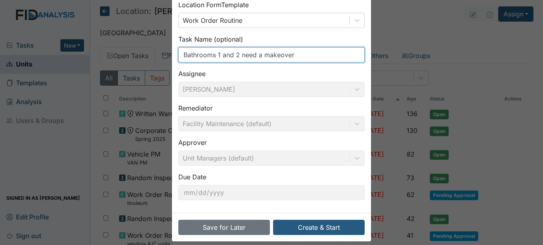
scroll to position [86, 0]
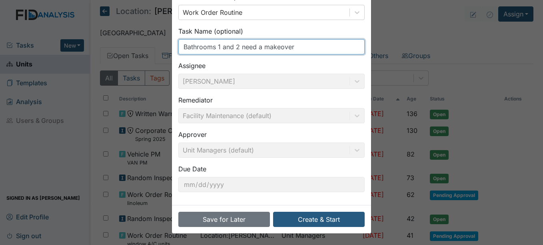
click at [297, 47] on input "Bathrooms 1 and 2 need a makeover" at bounding box center [271, 46] width 186 height 15
type input "B"
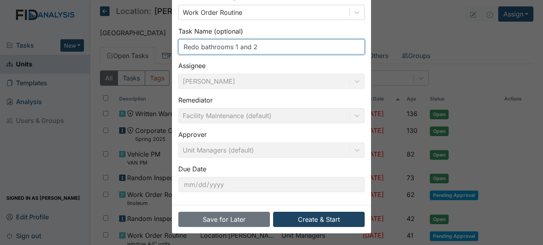
type input "Redo bathrooms 1 and 2"
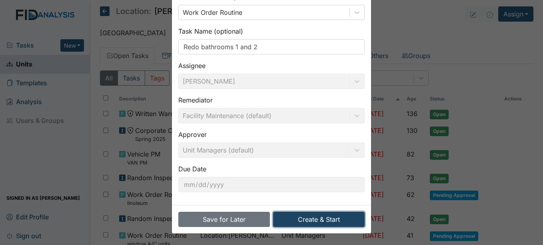
click at [311, 217] on button "Create & Start" at bounding box center [319, 218] width 92 height 15
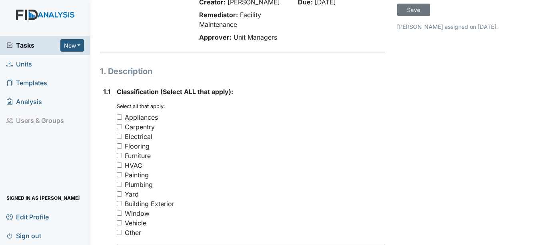
scroll to position [80, 0]
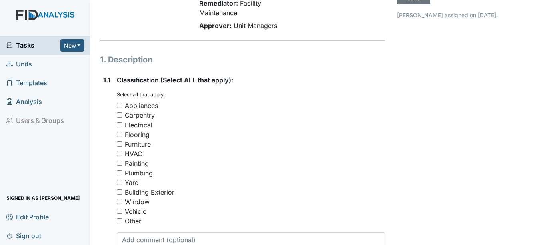
click at [119, 133] on input "Flooring" at bounding box center [119, 133] width 5 height 5
checkbox input "true"
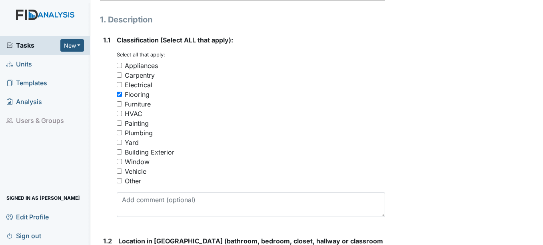
scroll to position [160, 0]
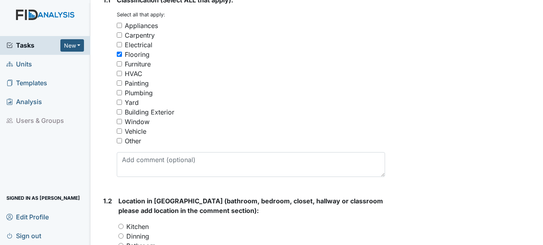
click at [119, 140] on input "Other" at bounding box center [119, 140] width 5 height 5
checkbox input "true"
click at [118, 82] on input "Painting" at bounding box center [119, 82] width 5 height 5
checkbox input "true"
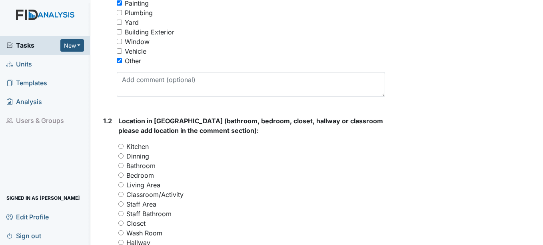
scroll to position [280, 0]
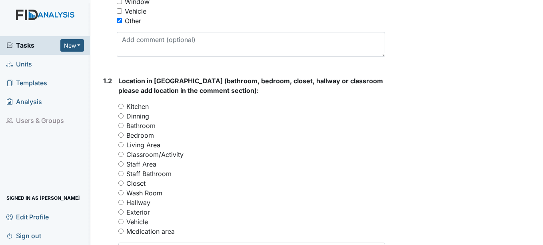
click at [121, 125] on input "Bathroom" at bounding box center [120, 125] width 5 height 5
radio input "true"
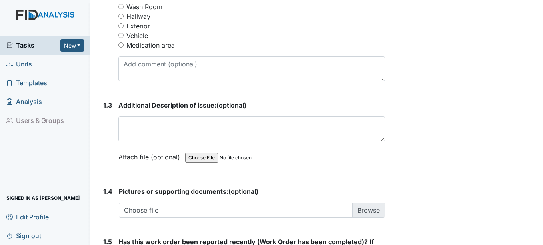
scroll to position [480, 0]
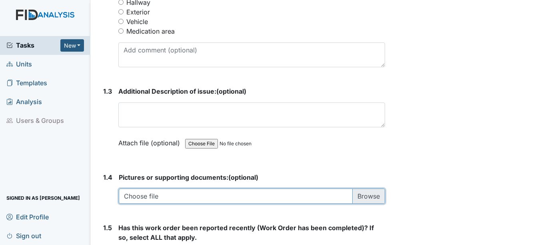
click at [148, 194] on input "file" at bounding box center [252, 195] width 266 height 15
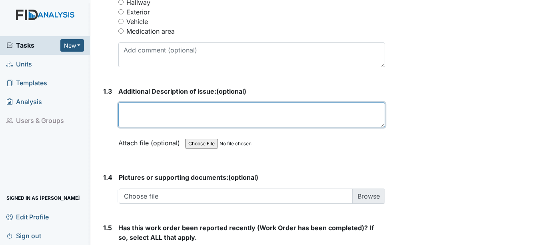
click at [149, 112] on textarea at bounding box center [251, 114] width 266 height 25
type textarea "H"
type textarea "N"
type textarea "B"
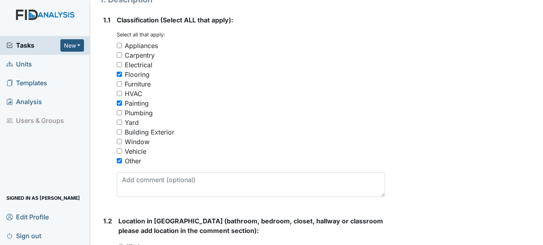
scroll to position [120, 0]
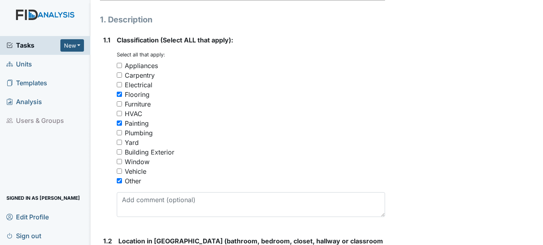
click at [119, 94] on input "Flooring" at bounding box center [119, 94] width 5 height 5
checkbox input "false"
click at [121, 123] on input "Painting" at bounding box center [119, 122] width 5 height 5
checkbox input "false"
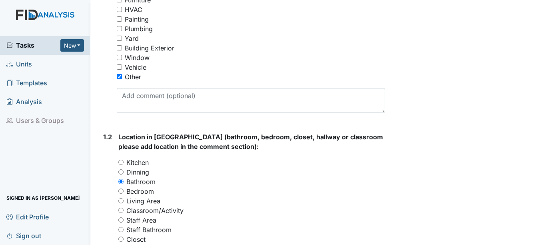
scroll to position [240, 0]
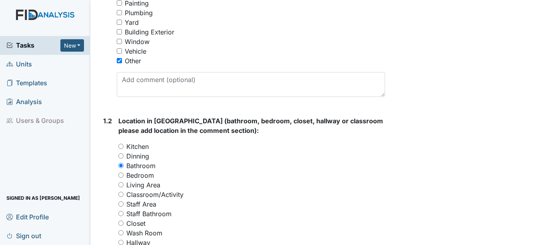
click at [120, 165] on input "Bathroom" at bounding box center [120, 165] width 5 height 5
click at [122, 174] on input "Bedroom" at bounding box center [120, 174] width 5 height 5
radio input "true"
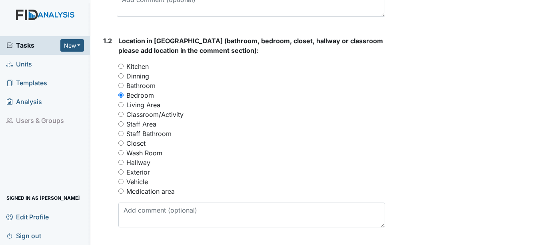
scroll to position [360, 0]
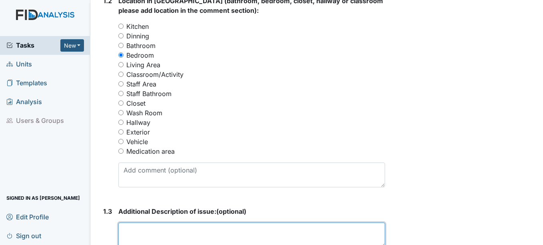
click at [125, 228] on textarea at bounding box center [251, 234] width 266 height 25
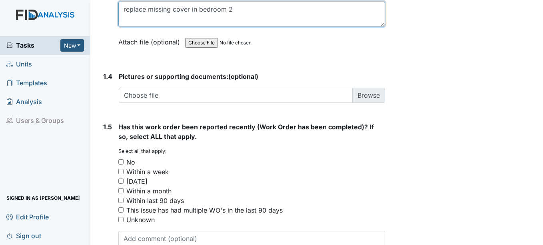
scroll to position [599, 0]
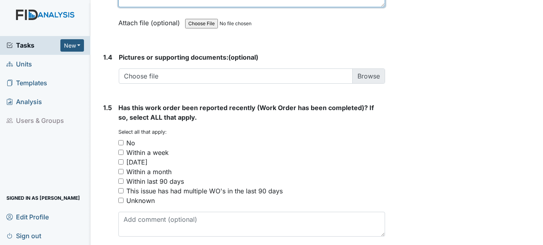
type textarea "replace missing cover in bedroom 2"
click at [120, 199] on input "Unknown" at bounding box center [120, 199] width 5 height 5
checkbox input "true"
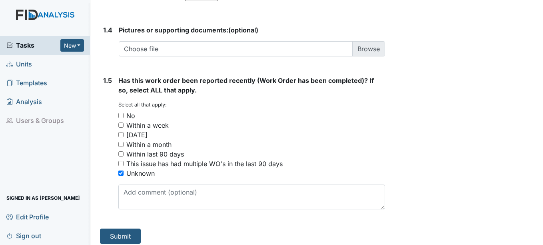
scroll to position [632, 0]
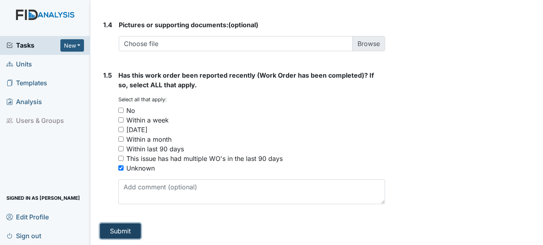
click at [131, 229] on button "Submit" at bounding box center [120, 230] width 41 height 15
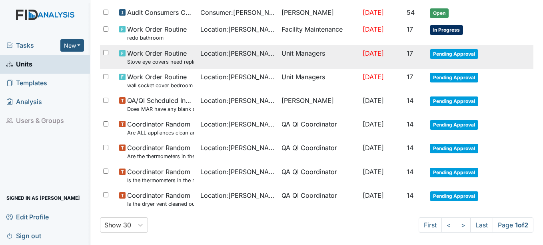
scroll to position [610, 0]
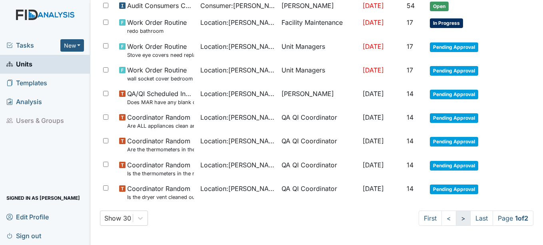
click at [456, 219] on link ">" at bounding box center [463, 217] width 15 height 15
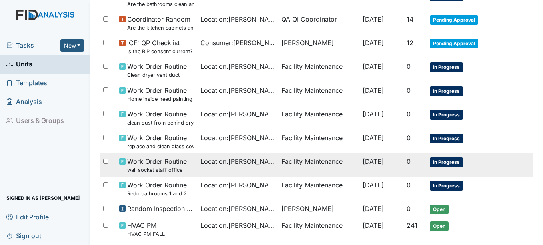
scroll to position [196, 0]
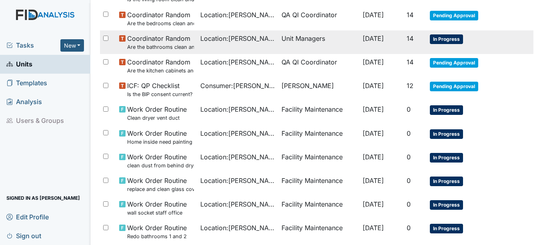
click at [447, 38] on span "In Progress" at bounding box center [446, 39] width 33 height 10
